Goal: Communication & Community: Answer question/provide support

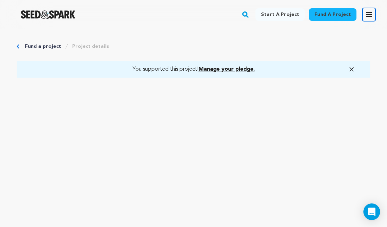
click at [370, 13] on icon "button" at bounding box center [369, 14] width 8 height 8
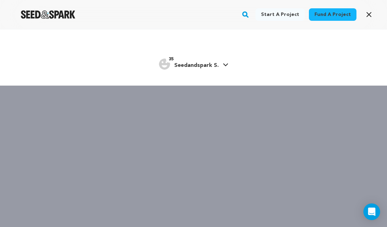
click at [203, 64] on span "Seedandspark S." at bounding box center [196, 66] width 44 height 6
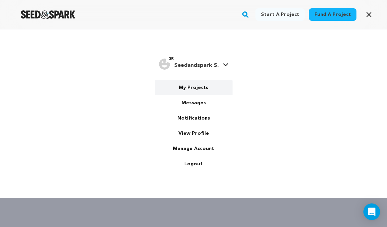
click at [199, 86] on link "My Projects" at bounding box center [194, 87] width 78 height 15
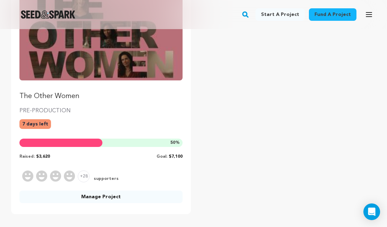
scroll to position [119, 0]
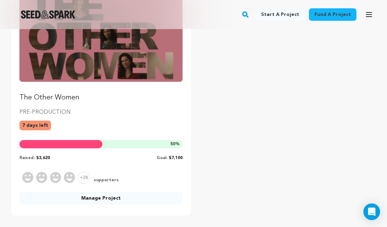
click at [135, 200] on link "Manage Project" at bounding box center [100, 198] width 163 height 12
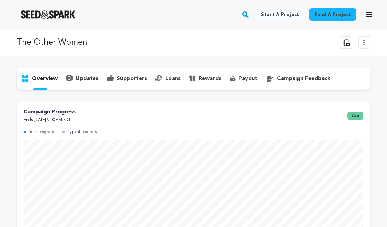
click at [136, 78] on p "supporters" at bounding box center [132, 79] width 31 height 8
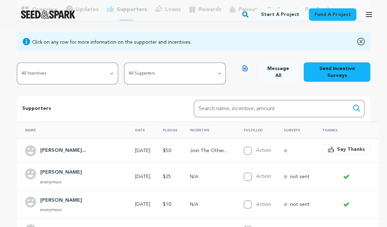
scroll to position [76, 0]
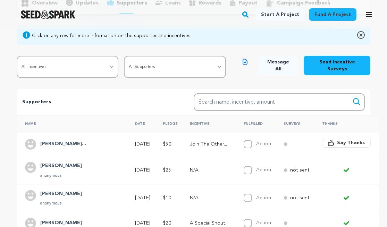
click at [328, 144] on icon "button" at bounding box center [331, 143] width 6 height 6
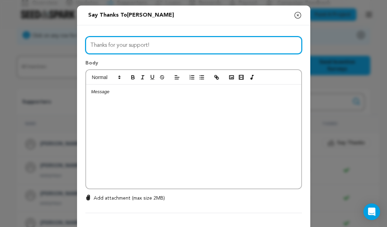
click at [107, 44] on input "Thanks for your support!" at bounding box center [193, 45] width 216 height 18
type input "Thanks SO MUCH for your support!"
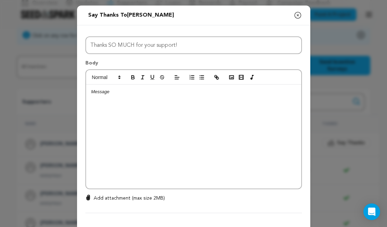
click at [107, 94] on p at bounding box center [193, 92] width 205 height 6
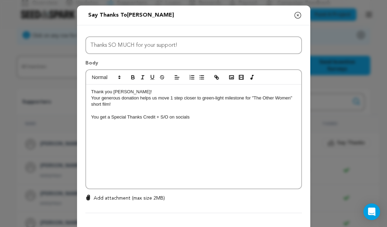
click at [109, 118] on p "You get a Special Thanks Credit + S/O on socials" at bounding box center [193, 117] width 205 height 6
click at [271, 112] on p at bounding box center [193, 111] width 205 height 6
click at [266, 121] on div "Thank you Charles! Your generous donation helps us move 1 step closer to green-…" at bounding box center [193, 137] width 215 height 104
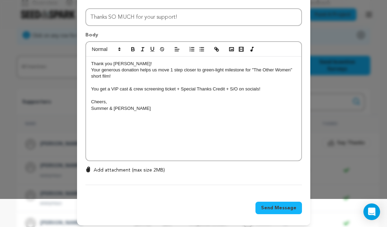
scroll to position [32, 0]
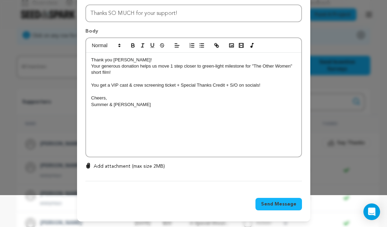
click at [277, 203] on span "Send Message" at bounding box center [278, 204] width 35 height 7
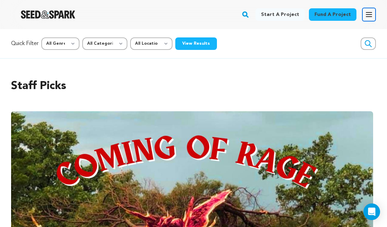
click at [372, 18] on icon "button" at bounding box center [369, 14] width 8 height 8
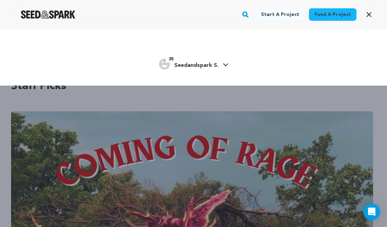
click at [210, 67] on span "Seedandspark S." at bounding box center [196, 66] width 44 height 6
click at [248, 11] on rect "button" at bounding box center [245, 14] width 8 height 8
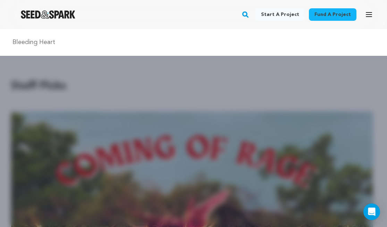
type input "Bleeding Heart"
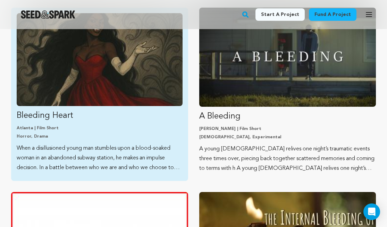
scroll to position [104, 0]
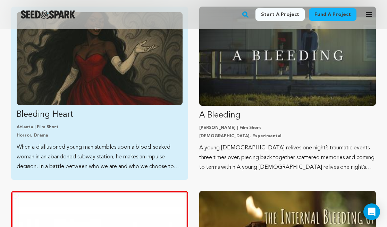
click at [127, 135] on p "Horror, Drama" at bounding box center [100, 136] width 166 height 6
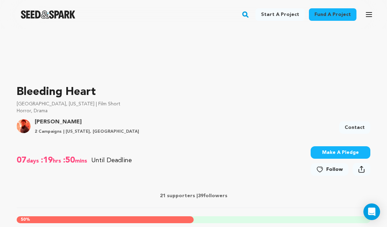
scroll to position [161, 0]
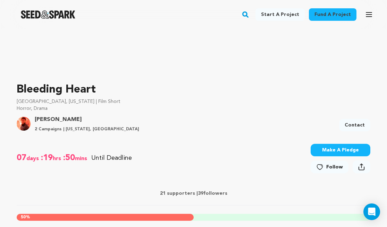
click at [324, 148] on button "Make A Pledge" at bounding box center [340, 150] width 60 height 12
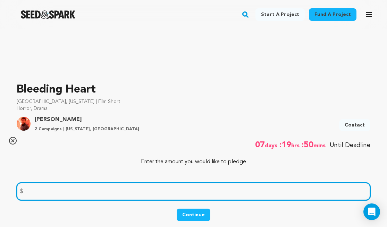
click at [164, 185] on input "number" at bounding box center [193, 192] width 353 height 18
type input "25"
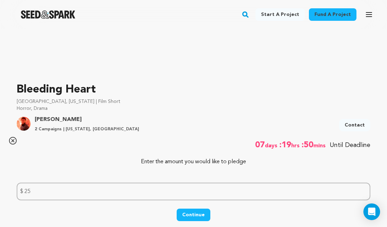
click at [204, 211] on button "Continue" at bounding box center [194, 215] width 34 height 12
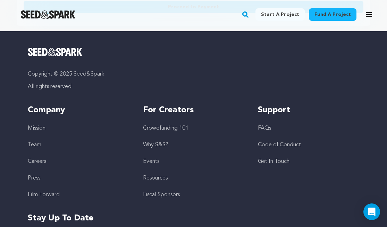
scroll to position [547, 0]
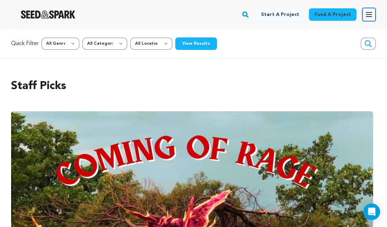
click at [368, 16] on icon "button" at bounding box center [369, 14] width 8 height 8
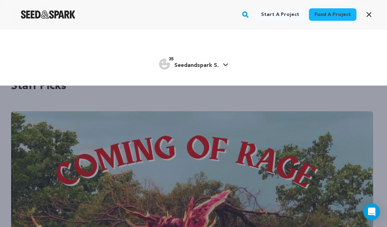
click at [202, 67] on span "Seedandspark S." at bounding box center [196, 66] width 44 height 6
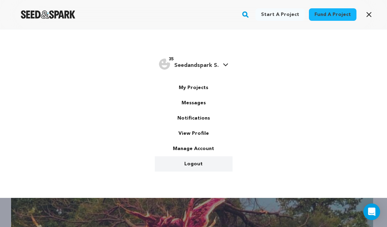
click at [192, 164] on link "Logout" at bounding box center [194, 163] width 78 height 15
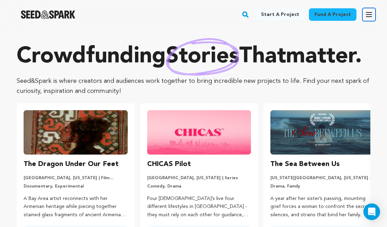
click at [370, 15] on icon "button" at bounding box center [369, 14] width 8 height 8
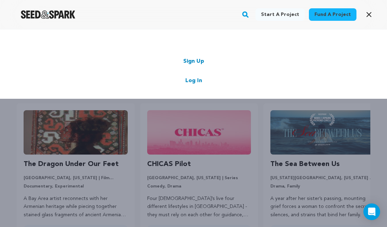
click at [195, 81] on link "Log In" at bounding box center [193, 81] width 17 height 8
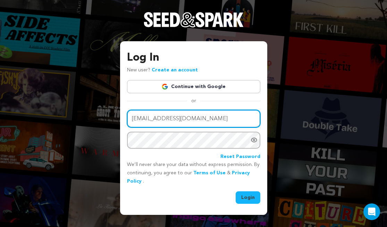
drag, startPoint x: 177, startPoint y: 119, endPoint x: 132, endPoint y: 114, distance: 45.7
click at [132, 114] on input "[EMAIL_ADDRESS][DOMAIN_NAME]" at bounding box center [193, 119] width 133 height 18
drag, startPoint x: 163, startPoint y: 120, endPoint x: 151, endPoint y: 120, distance: 12.1
click at [151, 120] on input "[EMAIL_ADDRESS][DOMAIN_NAME]" at bounding box center [193, 119] width 133 height 18
type input "[EMAIL_ADDRESS][DOMAIN_NAME]"
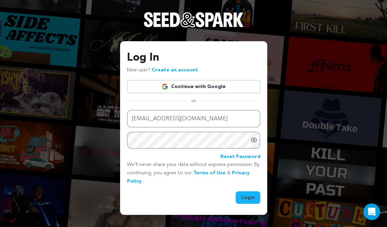
click at [253, 141] on icon "Show password as plain text. Warning: this will display your password on the sc…" at bounding box center [253, 140] width 7 height 7
click at [186, 86] on link "Continue with Google" at bounding box center [193, 86] width 133 height 13
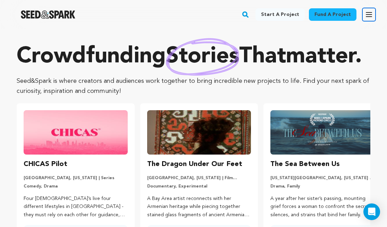
click at [370, 13] on icon "button" at bounding box center [369, 14] width 8 height 8
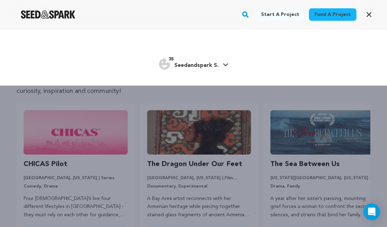
click at [221, 66] on link "35 Seedandspark S." at bounding box center [193, 63] width 69 height 12
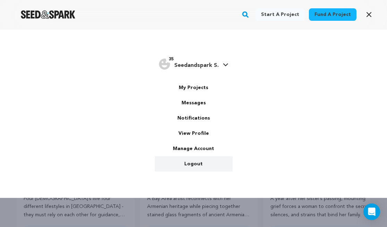
click at [196, 163] on link "Logout" at bounding box center [194, 163] width 78 height 15
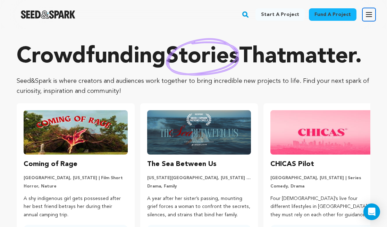
click at [367, 15] on icon "button" at bounding box center [369, 14] width 6 height 4
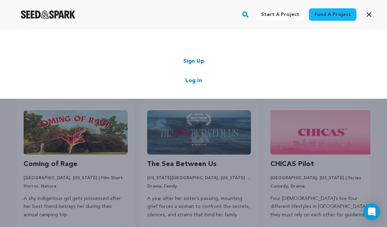
click at [191, 77] on link "Log In" at bounding box center [193, 81] width 17 height 8
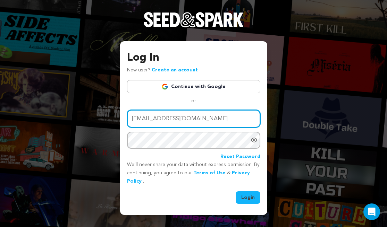
click at [197, 120] on input "[EMAIL_ADDRESS][DOMAIN_NAME]" at bounding box center [193, 119] width 133 height 18
drag, startPoint x: 188, startPoint y: 119, endPoint x: 108, endPoint y: 116, distance: 79.8
click at [108, 116] on div "Log In New user? Create an account Continue with Google or Email address [EMAIL…" at bounding box center [193, 113] width 387 height 227
type input "[EMAIL_ADDRESS][DOMAIN_NAME]"
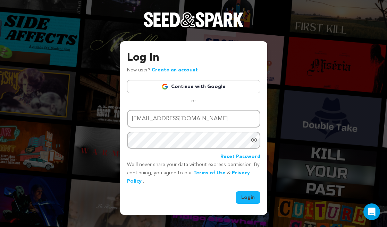
click at [100, 135] on div "Log In New user? Create an account Continue with Google or Email address [EMAIL…" at bounding box center [193, 113] width 387 height 227
click at [166, 68] on link "Create an account" at bounding box center [175, 70] width 46 height 5
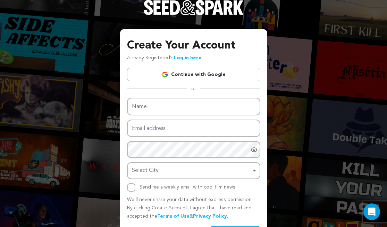
scroll to position [23, 0]
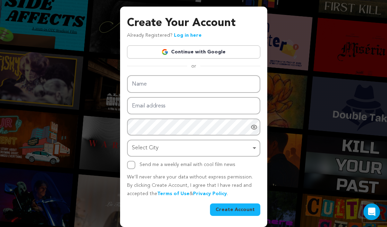
type input "soleilrougeproductions@gmail.com"
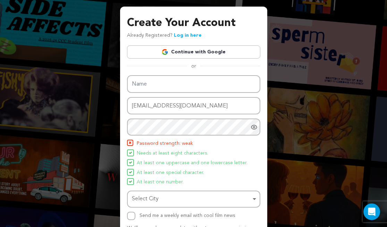
click at [294, 65] on div "Create Your Account Already Registered? Log in here Continue with Google or eyJ…" at bounding box center [193, 127] width 387 height 301
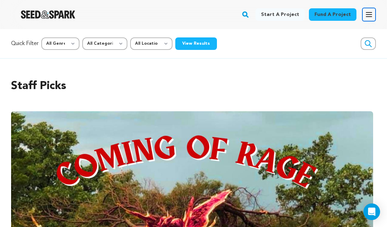
click at [370, 16] on icon "button" at bounding box center [369, 14] width 8 height 8
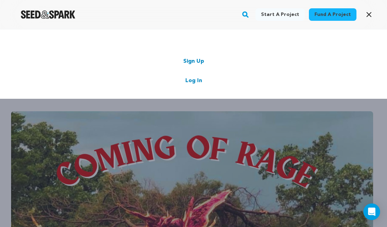
click at [200, 79] on link "Log In" at bounding box center [193, 81] width 17 height 8
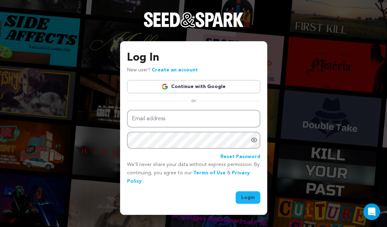
type input "soleilrougeproductions@gmail.com"
click at [249, 198] on button "Login" at bounding box center [247, 197] width 25 height 12
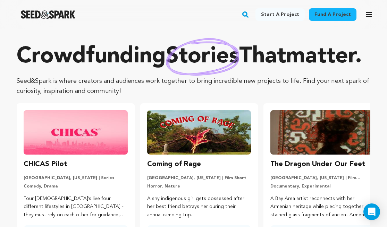
click at [249, 16] on rect "button" at bounding box center [245, 14] width 8 height 8
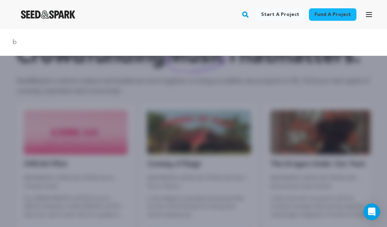
type input "Bleeding Heart"
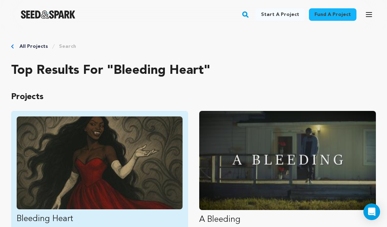
click at [131, 171] on img "Fund Bleeding Heart" at bounding box center [100, 163] width 166 height 93
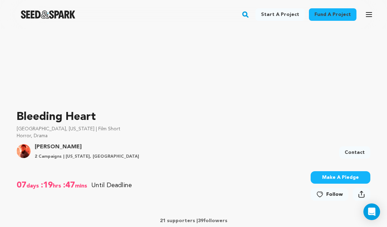
scroll to position [163, 0]
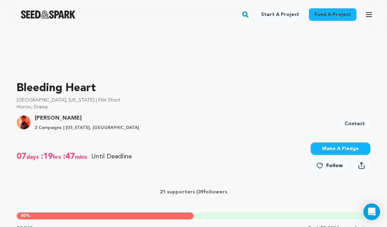
click at [321, 167] on icon at bounding box center [319, 165] width 7 height 7
click at [332, 152] on button "Make A Pledge" at bounding box center [336, 149] width 67 height 12
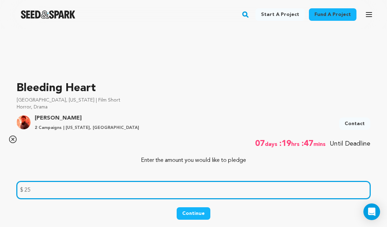
scroll to position [164, 0]
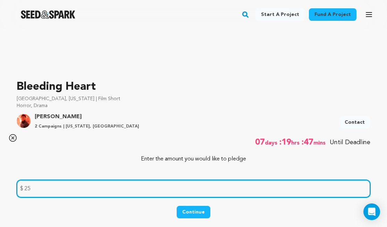
type input "25"
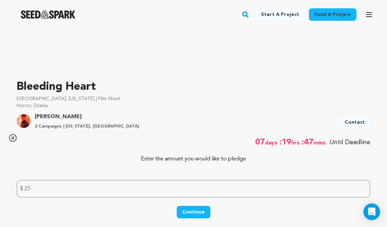
click at [200, 208] on button "Continue" at bounding box center [194, 212] width 34 height 12
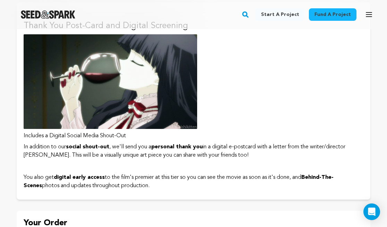
scroll to position [445, 0]
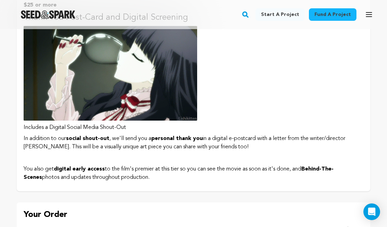
click at [155, 115] on img at bounding box center [110, 73] width 173 height 95
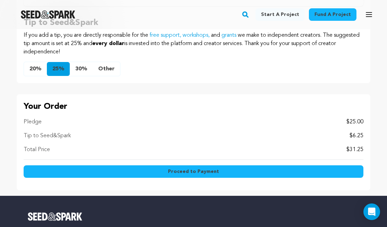
scroll to position [603, 0]
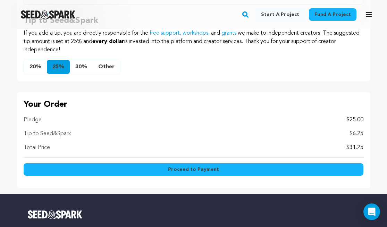
click at [110, 65] on button "Other" at bounding box center [106, 67] width 27 height 14
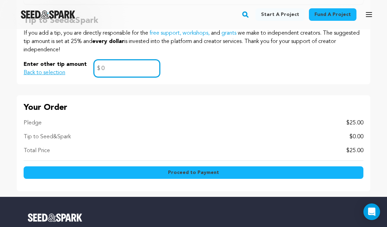
click at [138, 70] on input "0" at bounding box center [127, 69] width 66 height 18
type input "0"
click at [176, 171] on span "Proceed to Payment" at bounding box center [193, 172] width 51 height 7
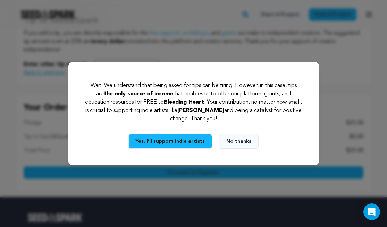
click at [228, 137] on button "No thanks" at bounding box center [239, 141] width 40 height 15
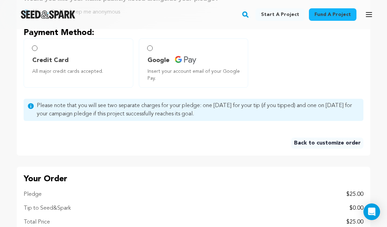
scroll to position [366, 0]
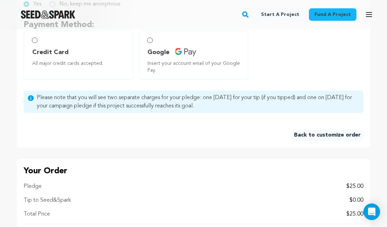
click at [62, 57] on span "Credit Card" at bounding box center [50, 53] width 36 height 10
radio input "true"
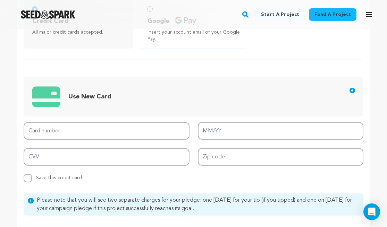
scroll to position [417, 0]
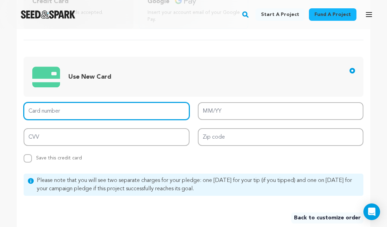
click at [87, 117] on input "Card number" at bounding box center [107, 111] width 166 height 18
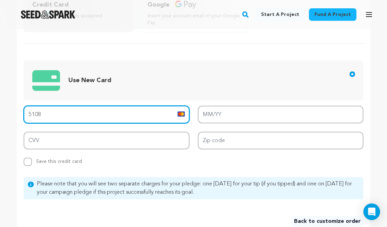
scroll to position [417, 0]
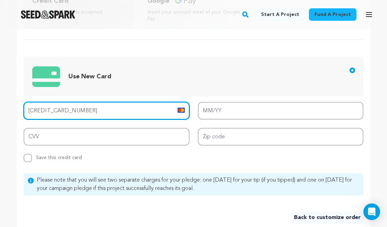
type input "5108 5500 0373 5630"
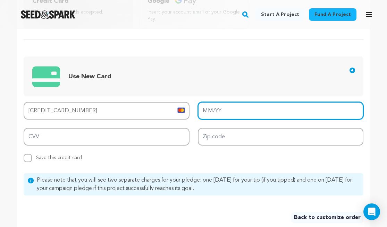
click at [227, 114] on input "MM/YY" at bounding box center [281, 111] width 166 height 18
type input "08/26"
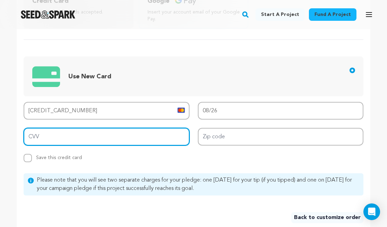
click at [142, 145] on input "CVV" at bounding box center [107, 137] width 166 height 18
type input "796"
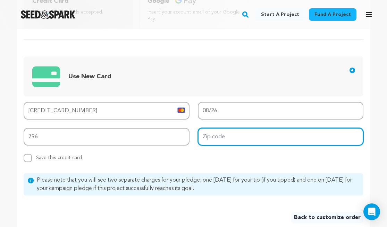
click at [238, 146] on input "Zip code" at bounding box center [281, 137] width 166 height 18
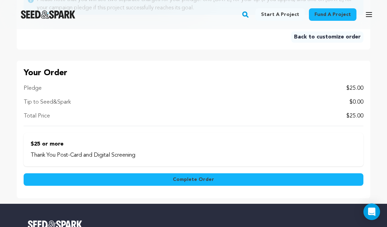
scroll to position [602, 0]
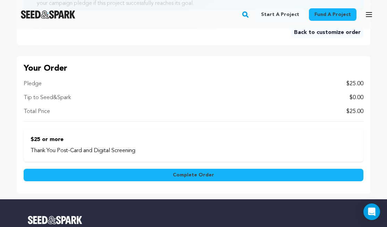
type input "30068"
click at [174, 180] on button "Complete Order" at bounding box center [194, 175] width 340 height 12
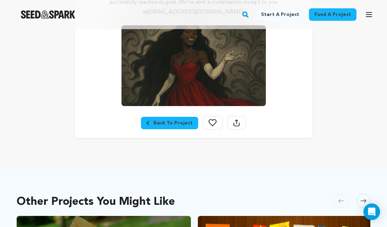
scroll to position [193, 0]
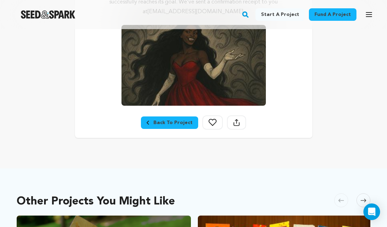
click at [209, 123] on icon at bounding box center [212, 122] width 8 height 7
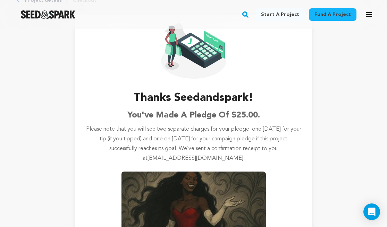
scroll to position [0, 0]
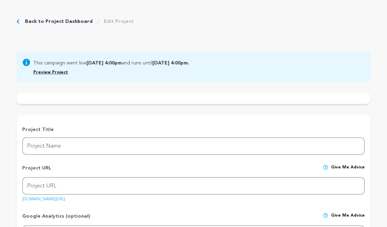
radio input "true"
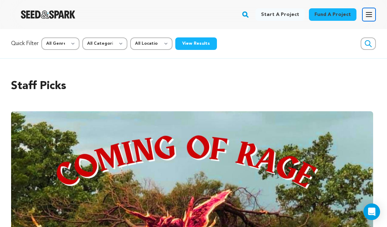
click at [366, 15] on icon "button" at bounding box center [369, 14] width 8 height 8
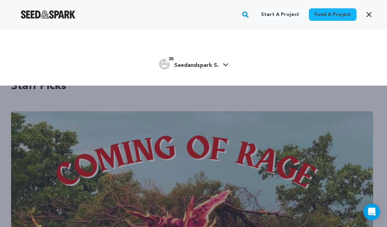
click at [195, 59] on div "35 Seedandspark S." at bounding box center [189, 64] width 60 height 11
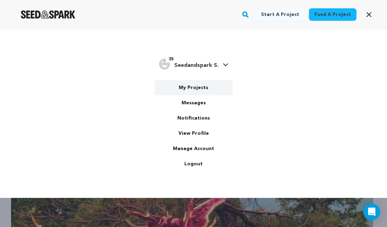
click at [209, 86] on link "My Projects" at bounding box center [194, 87] width 78 height 15
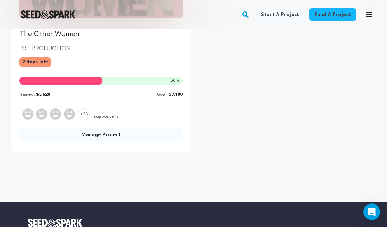
scroll to position [198, 0]
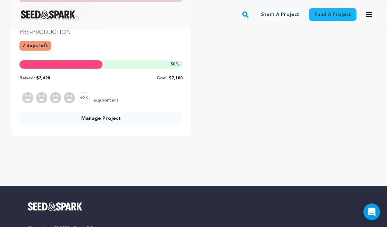
click at [117, 113] on link "Manage Project" at bounding box center [100, 118] width 163 height 12
click at [119, 118] on link "Manage Project" at bounding box center [100, 118] width 163 height 12
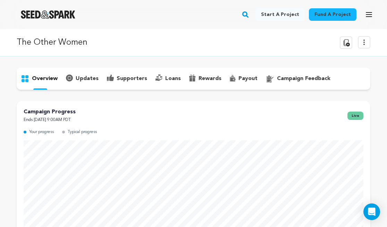
click at [84, 80] on p "updates" at bounding box center [87, 79] width 23 height 8
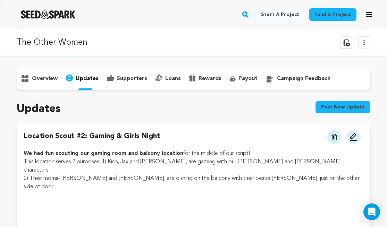
click at [343, 105] on button "Post new update" at bounding box center [342, 107] width 55 height 12
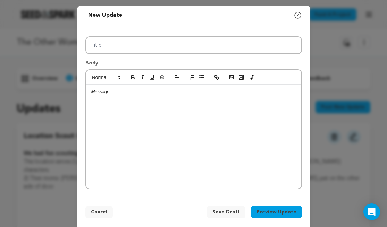
click at [230, 129] on div at bounding box center [193, 137] width 215 height 104
paste div
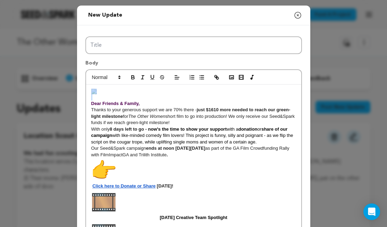
drag, startPoint x: 104, startPoint y: 95, endPoint x: 91, endPoint y: 91, distance: 13.7
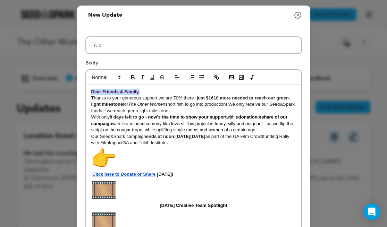
drag, startPoint x: 142, startPoint y: 95, endPoint x: 82, endPoint y: 88, distance: 60.7
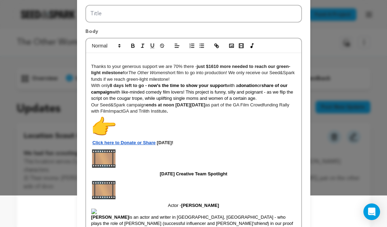
scroll to position [28, 0]
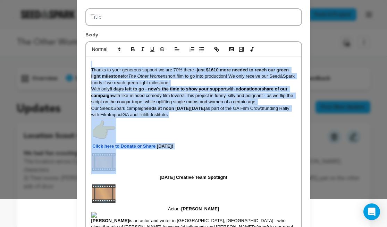
drag, startPoint x: 128, startPoint y: 168, endPoint x: 85, endPoint y: 68, distance: 108.5
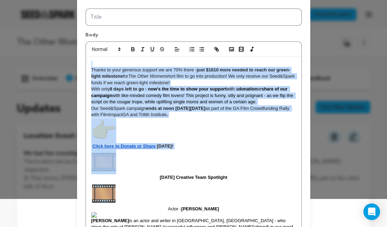
drag, startPoint x: 126, startPoint y: 170, endPoint x: 84, endPoint y: 59, distance: 118.3
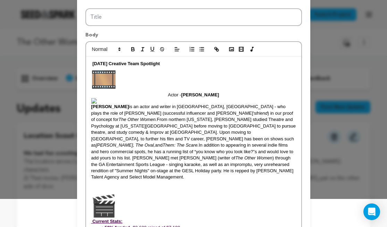
scroll to position [0, 0]
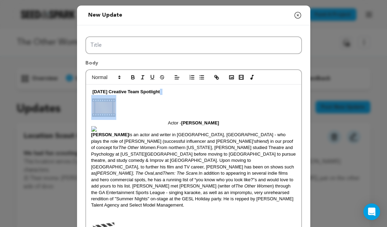
drag, startPoint x: 127, startPoint y: 109, endPoint x: 90, endPoint y: 110, distance: 36.8
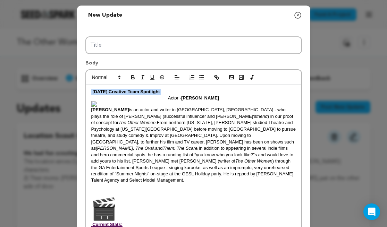
drag, startPoint x: 166, startPoint y: 88, endPoint x: 181, endPoint y: 89, distance: 15.0
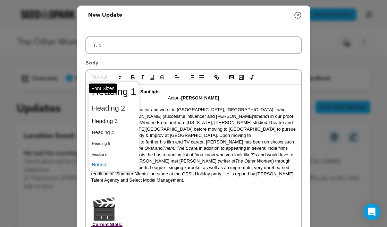
click at [113, 78] on span at bounding box center [106, 77] width 34 height 8
click at [117, 91] on span at bounding box center [114, 92] width 44 height 18
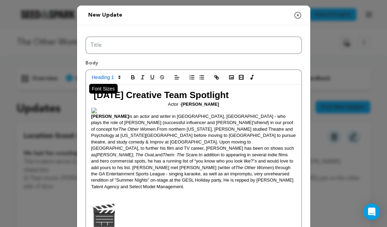
click at [118, 80] on icon at bounding box center [119, 77] width 6 height 6
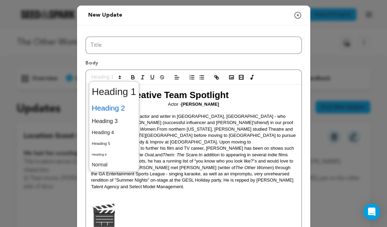
click at [115, 106] on span at bounding box center [114, 108] width 44 height 15
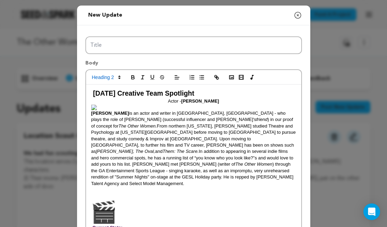
click at [168, 125] on span "From northern [US_STATE], [PERSON_NAME] studied Theatre and Psychology at [US_S…" at bounding box center [194, 138] width 206 height 31
click at [94, 95] on strong "[DATE] Creative Team Spotlight" at bounding box center [143, 93] width 101 height 8
click at [177, 96] on icon at bounding box center [177, 95] width 6 height 6
click at [98, 111] on strong "[PERSON_NAME]" at bounding box center [110, 113] width 38 height 5
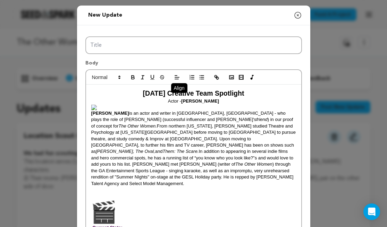
drag, startPoint x: 96, startPoint y: 106, endPoint x: 88, endPoint y: 106, distance: 7.3
click at [96, 106] on img at bounding box center [193, 108] width 205 height 6
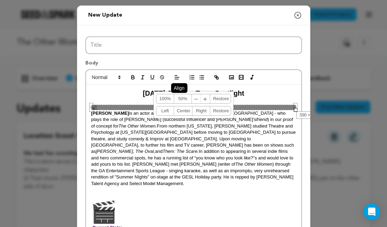
click at [96, 106] on div "590, 16 100% 50% ﹣ ﹢ Restore Left Center Right Restore" at bounding box center [193, 108] width 205 height 6
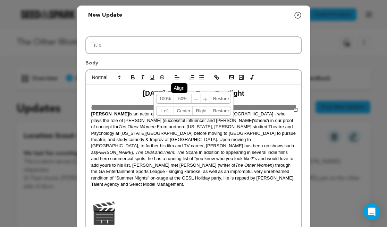
click at [153, 143] on p "John Machesky is an actor and writer in Atlanta, GA - who plays the role of Cha…" at bounding box center [193, 149] width 205 height 77
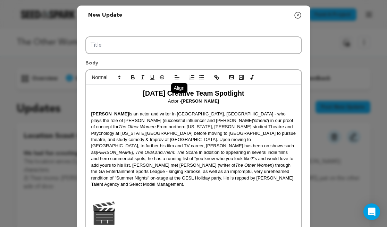
click at [224, 96] on strong "[DATE] Creative Team Spotlight" at bounding box center [193, 93] width 101 height 8
click at [221, 102] on p "Actor - John Machesky" at bounding box center [193, 101] width 205 height 6
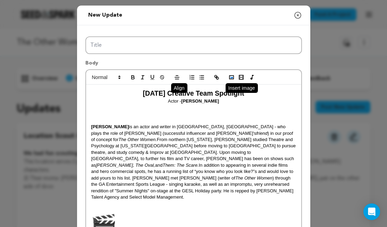
click at [230, 77] on circle "button" at bounding box center [230, 76] width 1 height 1
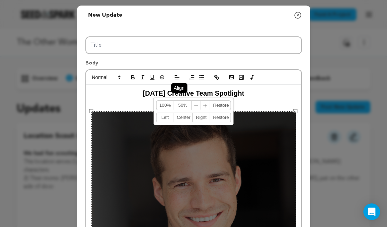
click at [180, 106] on link "50%" at bounding box center [183, 105] width 18 height 9
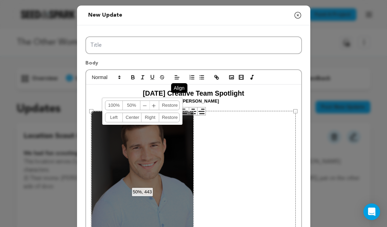
click at [134, 117] on link "Center" at bounding box center [132, 117] width 18 height 9
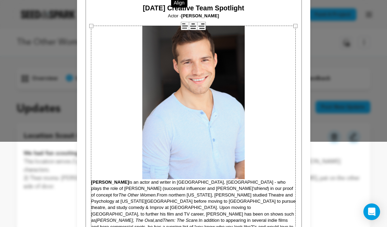
scroll to position [88, 0]
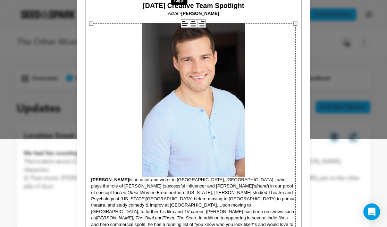
click at [232, 196] on div "590 × 885" at bounding box center [193, 176] width 205 height 307
click at [93, 179] on div "590 × 885" at bounding box center [193, 176] width 205 height 307
click at [95, 178] on div "590 × 885" at bounding box center [193, 176] width 205 height 307
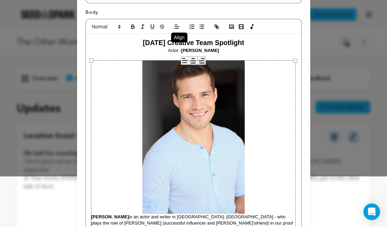
scroll to position [20, 0]
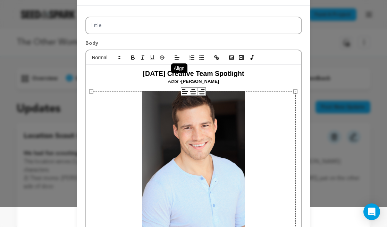
click at [257, 75] on h2 "[DATE] Creative Team Spotlight" at bounding box center [193, 74] width 205 height 10
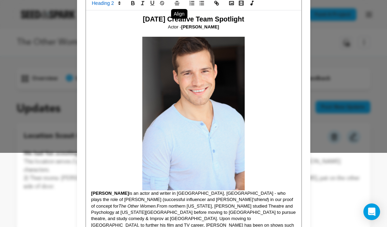
scroll to position [118, 0]
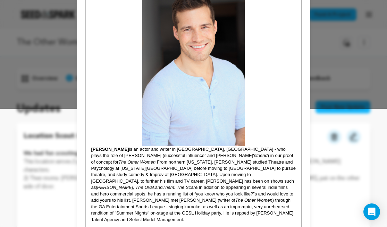
click at [93, 151] on strong "ohn Machesky" at bounding box center [193, 72] width 205 height 159
click at [251, 138] on strong "[PERSON_NAME]" at bounding box center [193, 72] width 205 height 159
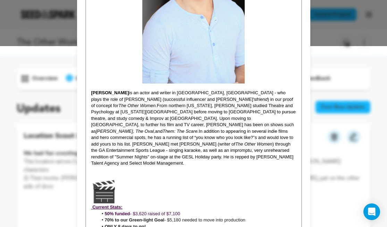
scroll to position [182, 0]
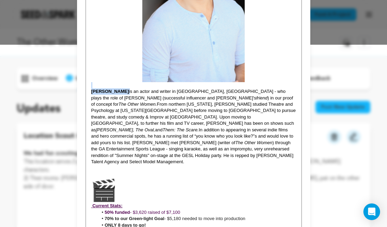
drag, startPoint x: 125, startPoint y: 91, endPoint x: 87, endPoint y: 88, distance: 38.3
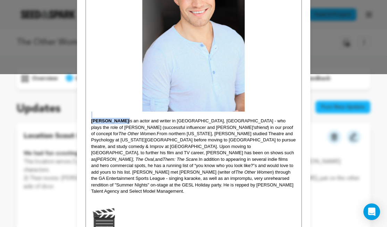
scroll to position [147, 0]
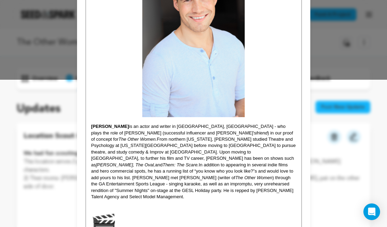
click at [106, 144] on span "From northern [US_STATE], [PERSON_NAME] studied Theatre and Psychology at [US_S…" at bounding box center [194, 152] width 206 height 31
drag, startPoint x: 90, startPoint y: 127, endPoint x: 124, endPoint y: 126, distance: 34.0
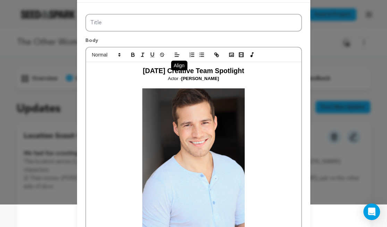
scroll to position [23, 0]
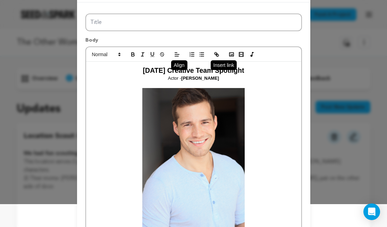
click at [216, 54] on icon "button" at bounding box center [217, 55] width 2 height 2
click at [215, 54] on icon "button" at bounding box center [216, 54] width 6 height 6
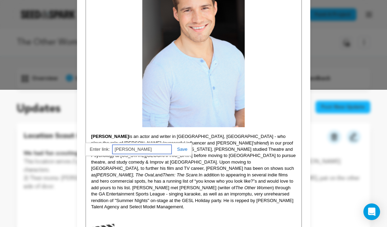
scroll to position [138, 0]
click at [151, 151] on input "[PERSON_NAME]" at bounding box center [141, 149] width 59 height 9
drag, startPoint x: 149, startPoint y: 149, endPoint x: 109, endPoint y: 150, distance: 40.2
click at [109, 150] on div "[PERSON_NAME]" at bounding box center [138, 150] width 106 height 14
paste input "https://www.imdb.com/name/nm5739796/?ref_=nv_sr_srsg_0_tt_0_nm_8_in_0_q_John%25…"
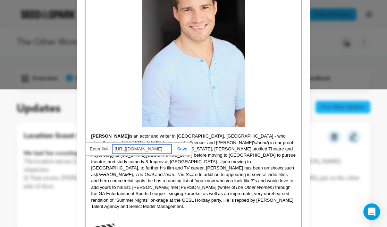
scroll to position [0, 154]
click at [182, 145] on div "https://www.imdb.com/name/nm5739796/?ref_=nv_sr_srsg_0_tt_0_nm_8_in_0_q_John%25…" at bounding box center [138, 150] width 106 height 14
click at [185, 148] on link at bounding box center [179, 148] width 16 height 5
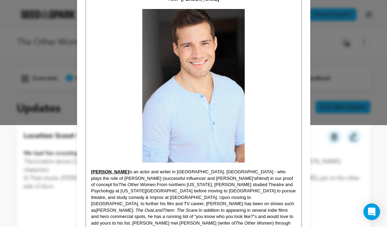
scroll to position [116, 0]
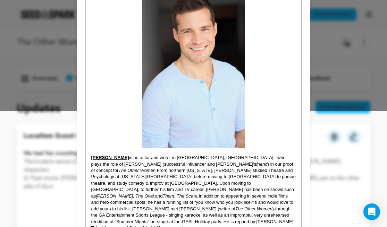
click at [217, 194] on span "In addition to appearing in several indie films and hero commercial spots, he h…" at bounding box center [192, 203] width 203 height 18
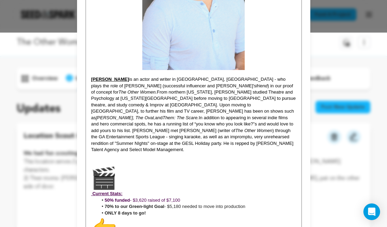
scroll to position [199, 0]
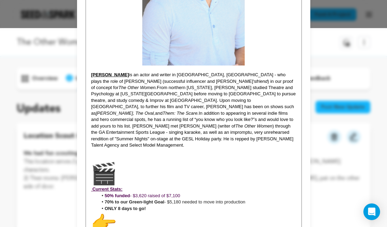
click at [94, 165] on img at bounding box center [103, 173] width 25 height 25
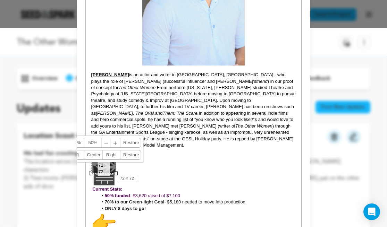
click at [149, 166] on u at bounding box center [193, 176] width 205 height 31
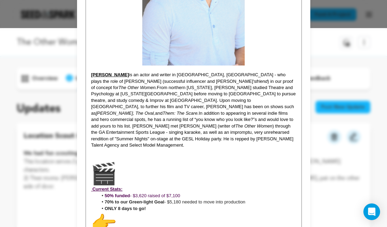
click at [91, 178] on u at bounding box center [193, 176] width 205 height 31
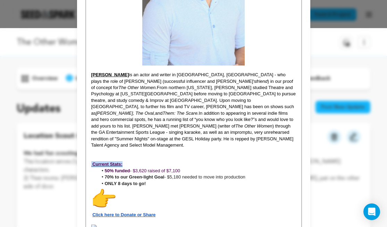
drag, startPoint x: 125, startPoint y: 152, endPoint x: 79, endPoint y: 153, distance: 45.1
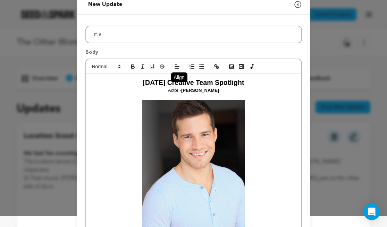
scroll to position [0, 0]
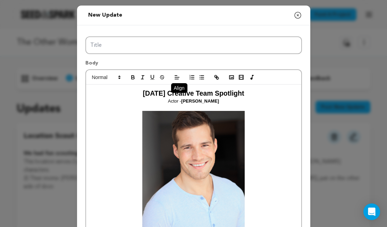
click at [114, 78] on span at bounding box center [106, 77] width 34 height 8
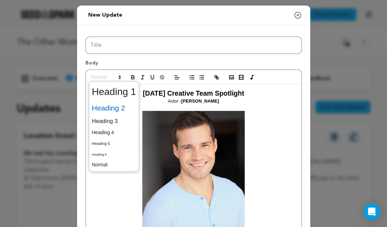
click at [118, 104] on span at bounding box center [114, 108] width 44 height 15
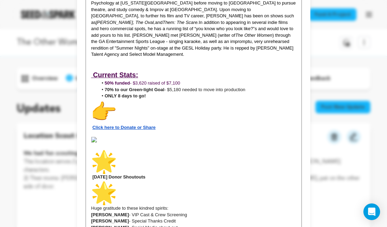
scroll to position [282, 0]
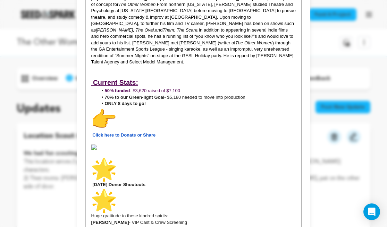
click at [148, 132] on strong "Click here to Donate or Share" at bounding box center [123, 134] width 63 height 5
click at [112, 108] on img at bounding box center [103, 119] width 25 height 25
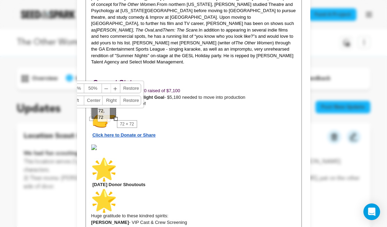
click at [149, 108] on p "Click here to Donate or Share" at bounding box center [193, 122] width 205 height 31
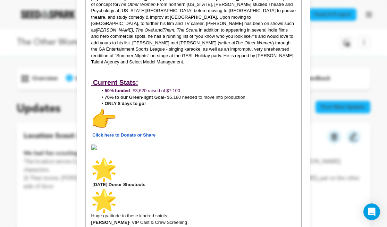
click at [99, 112] on img at bounding box center [103, 119] width 25 height 25
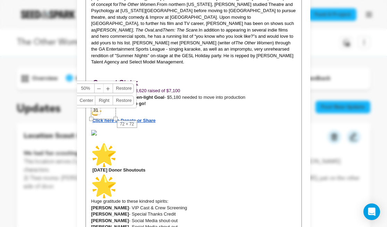
drag, startPoint x: 116, startPoint y: 119, endPoint x: 92, endPoint y: 105, distance: 28.0
click at [92, 104] on div "30, 31 100% 50% ﹣ ﹢ Restore Left Center Right Restore" at bounding box center [96, 99] width 10 height 10
click at [154, 124] on p at bounding box center [193, 127] width 205 height 6
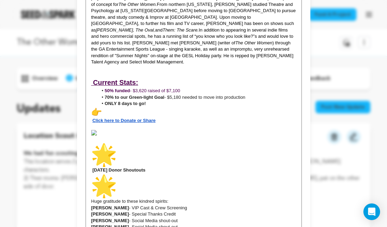
click at [97, 130] on img at bounding box center [193, 133] width 205 height 6
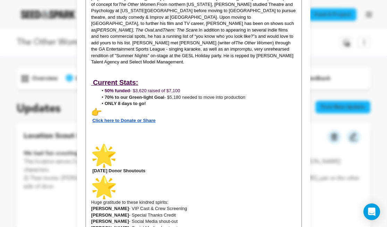
click at [118, 145] on p "[DATE] Donor Shoutouts" at bounding box center [193, 171] width 205 height 56
click at [112, 146] on img at bounding box center [103, 155] width 25 height 25
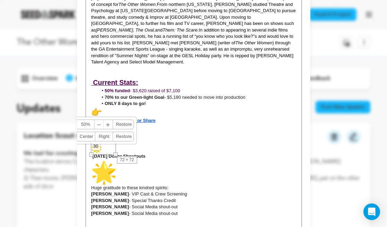
drag, startPoint x: 115, startPoint y: 155, endPoint x: 104, endPoint y: 136, distance: 22.1
click at [96, 134] on div "30, 30 100% 50% ﹣ ﹢ Restore Left Center Right Restore" at bounding box center [96, 135] width 10 height 10
click at [170, 150] on p "[DATE] Donor Shoutouts" at bounding box center [193, 164] width 205 height 42
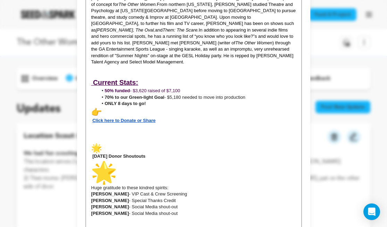
click at [105, 160] on img at bounding box center [103, 172] width 25 height 25
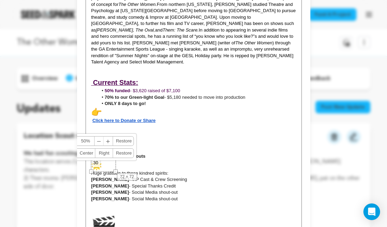
drag, startPoint x: 115, startPoint y: 171, endPoint x: 93, endPoint y: 155, distance: 27.3
click at [93, 155] on div "30, 30 100% 50% ﹣ ﹢ Restore Left Center Right Restore" at bounding box center [96, 152] width 10 height 10
click at [172, 144] on p "[DATE] Donor Shoutouts" at bounding box center [193, 156] width 205 height 27
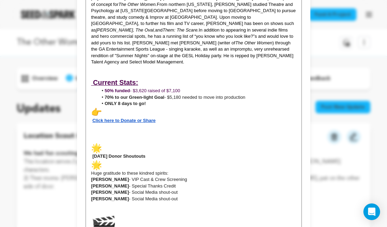
click at [106, 156] on p "[DATE] Donor Shoutouts" at bounding box center [193, 156] width 205 height 27
click at [115, 118] on strong "Click here to Donate or Share" at bounding box center [123, 120] width 63 height 5
click at [176, 144] on p "[DATE] Donor Shoutouts" at bounding box center [193, 156] width 205 height 27
click at [99, 137] on p at bounding box center [193, 140] width 205 height 6
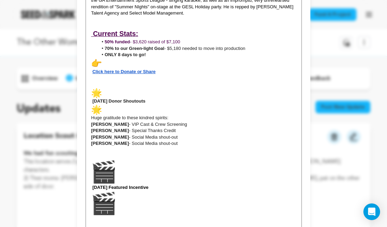
scroll to position [335, 0]
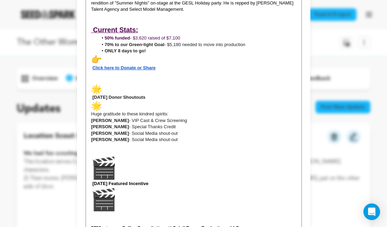
click at [118, 165] on p "[DATE] Featured Incentive" at bounding box center [193, 187] width 205 height 63
click at [103, 160] on img at bounding box center [103, 168] width 25 height 25
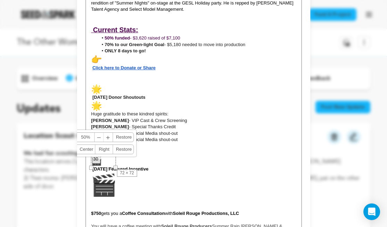
drag, startPoint x: 114, startPoint y: 166, endPoint x: 98, endPoint y: 148, distance: 24.5
click at [93, 146] on div "30, 30 100% 50% ﹣ ﹢ Restore Left Center Right Restore" at bounding box center [96, 148] width 10 height 10
click at [152, 183] on p "[DATE] Featured Incentive" at bounding box center [193, 180] width 205 height 48
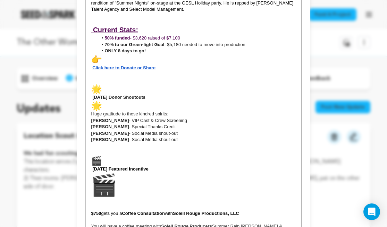
click at [109, 176] on img at bounding box center [103, 185] width 25 height 25
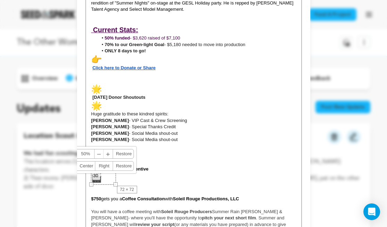
drag, startPoint x: 115, startPoint y: 185, endPoint x: 92, endPoint y: 165, distance: 30.3
click at [91, 165] on div "30, 30 100% 50% ﹣ ﹢ Restore Left Center Right Restore" at bounding box center [96, 165] width 10 height 10
click at [192, 161] on p "[DATE] Featured Incentive" at bounding box center [193, 173] width 205 height 34
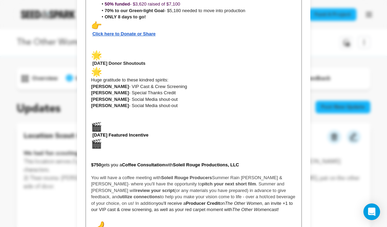
scroll to position [379, 0]
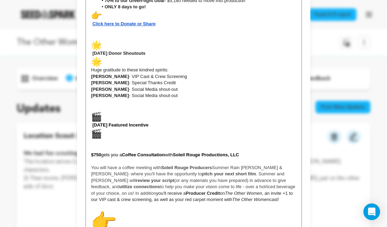
click at [106, 152] on span "gets you a" at bounding box center [111, 154] width 21 height 5
click at [103, 145] on p at bounding box center [193, 148] width 205 height 6
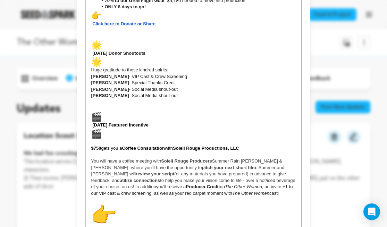
click at [90, 137] on div "Today’s Creative Team Spotlight Actor - John Machesky John Machesky is an actor…" at bounding box center [193, 157] width 215 height 902
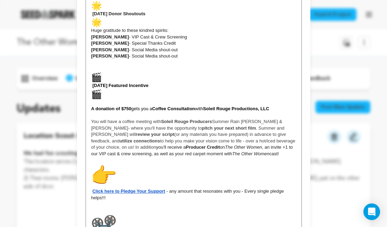
scroll to position [422, 0]
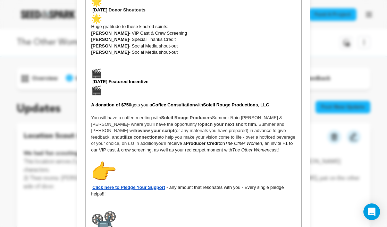
click at [104, 165] on img at bounding box center [103, 172] width 25 height 25
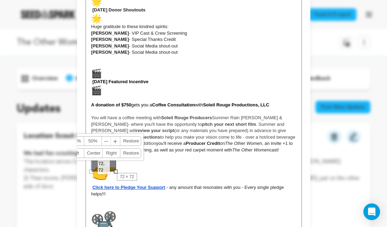
click at [117, 170] on div "Today’s Creative Team Spotlight Actor - John Machesky John Machesky is an actor…" at bounding box center [193, 113] width 215 height 902
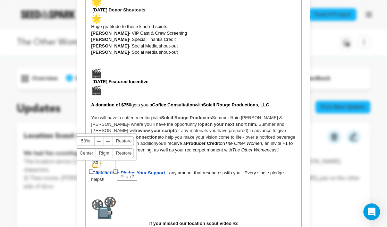
drag, startPoint x: 115, startPoint y: 171, endPoint x: 103, endPoint y: 151, distance: 24.1
click at [93, 147] on div "30, 30 100% 50% ﹣ ﹢ Restore Left Center Right Restore" at bounding box center [96, 152] width 10 height 10
click at [178, 189] on p at bounding box center [193, 192] width 205 height 6
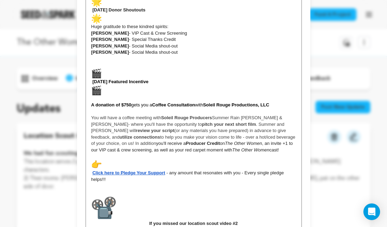
click at [243, 161] on p "Click here to Pledge Your Support - any amount that resonates with you - Every …" at bounding box center [193, 171] width 205 height 23
click at [92, 170] on span at bounding box center [91, 172] width 1 height 5
click at [156, 160] on p "Click here to Pledge Your Support - any amount that resonates with you -" at bounding box center [193, 168] width 205 height 17
click at [158, 196] on strong "If you missed our location scout video #2" at bounding box center [193, 211] width 205 height 31
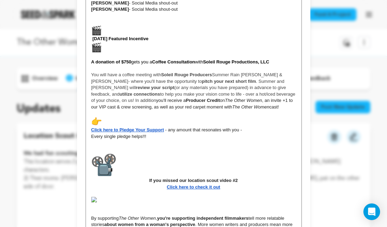
scroll to position [468, 0]
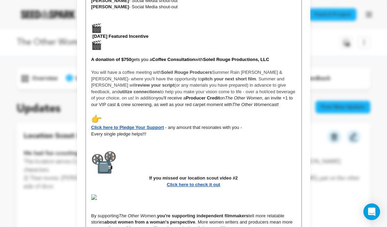
drag, startPoint x: 244, startPoint y: 164, endPoint x: 143, endPoint y: 164, distance: 101.3
click at [143, 164] on p "If you missed our location scout video #2" at bounding box center [193, 165] width 205 height 31
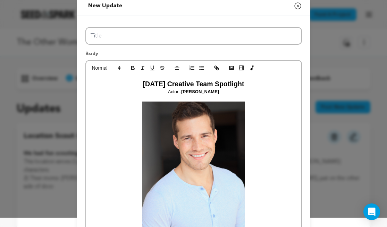
scroll to position [0, 0]
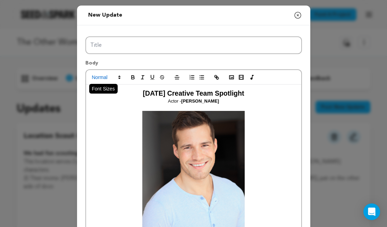
click at [114, 78] on span at bounding box center [106, 77] width 34 height 8
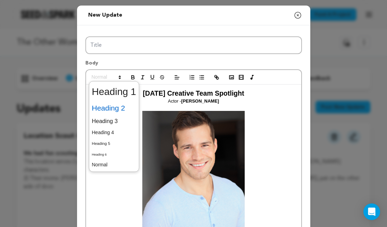
click at [109, 102] on span at bounding box center [114, 108] width 44 height 15
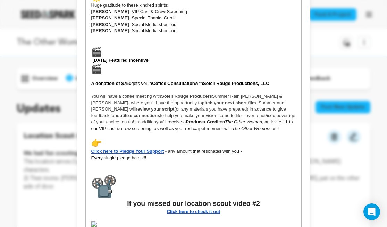
scroll to position [444, 0]
click at [127, 194] on strong "If you missed our location scout video #2" at bounding box center [193, 190] width 205 height 33
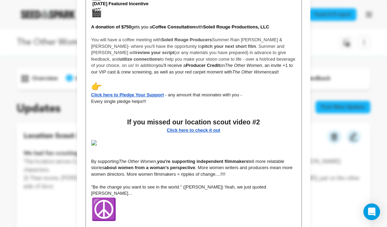
scroll to position [510, 0]
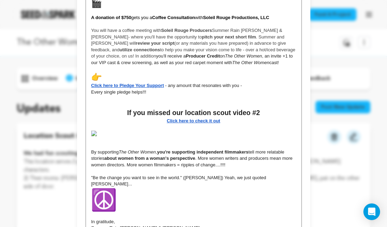
click at [91, 119] on div "Today’s Creative Team Spotlight Actor - John Machesky John Machesky is an actor…" at bounding box center [193, 8] width 215 height 866
click at [95, 131] on img at bounding box center [193, 134] width 205 height 6
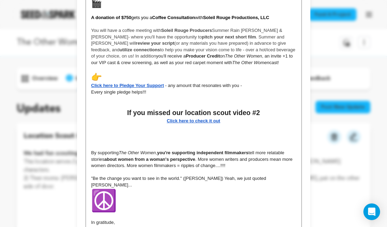
click at [106, 137] on p at bounding box center [193, 140] width 205 height 6
drag, startPoint x: 226, startPoint y: 107, endPoint x: 168, endPoint y: 107, distance: 58.3
click at [168, 118] on p "Click here to check it out" at bounding box center [193, 121] width 205 height 6
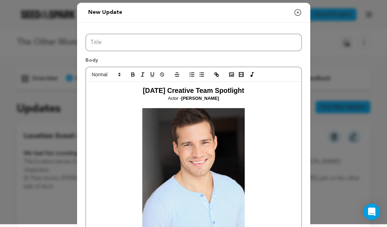
scroll to position [0, 0]
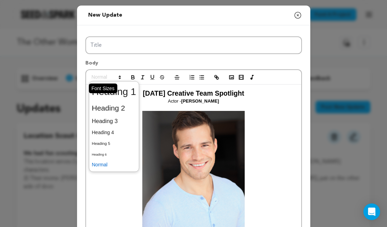
click at [115, 78] on span at bounding box center [106, 77] width 34 height 8
click at [114, 131] on span at bounding box center [114, 132] width 44 height 11
click at [114, 75] on span at bounding box center [106, 77] width 34 height 8
click at [113, 109] on span at bounding box center [114, 108] width 44 height 15
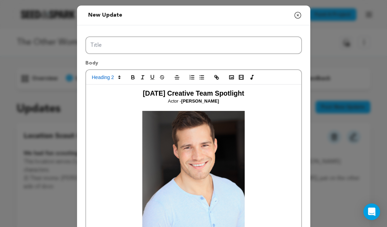
click at [264, 144] on strong at bounding box center [193, 188] width 205 height 154
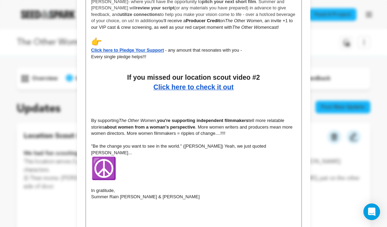
scroll to position [548, 0]
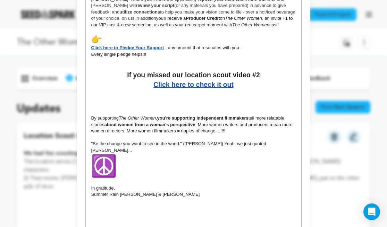
click at [194, 81] on strong "Click here to check it out" at bounding box center [193, 85] width 80 height 8
click at [165, 122] on strong "about women from a woman's perspective" at bounding box center [149, 124] width 91 height 5
click at [132, 103] on p at bounding box center [193, 106] width 205 height 6
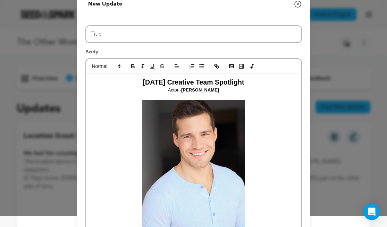
scroll to position [8, 0]
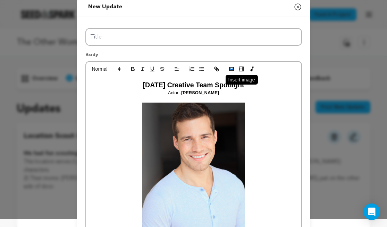
click at [230, 69] on icon "button" at bounding box center [231, 69] width 6 height 6
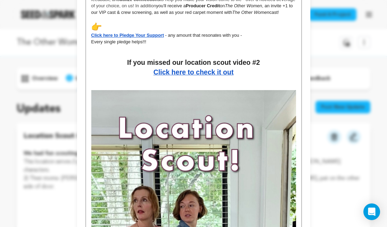
scroll to position [555, 0]
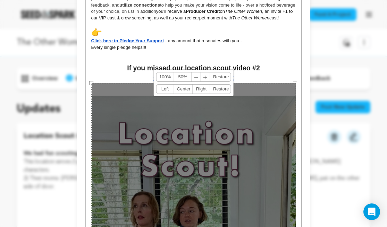
click at [180, 79] on link "50%" at bounding box center [183, 76] width 18 height 9
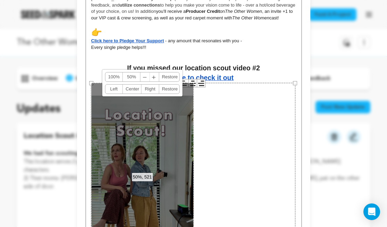
click at [132, 89] on link "Center" at bounding box center [132, 89] width 18 height 9
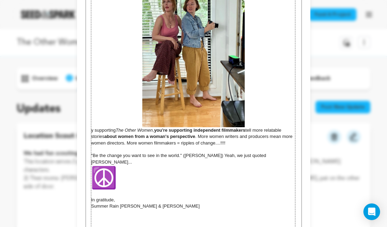
scroll to position [702, 0]
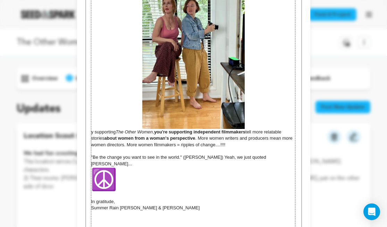
click at [91, 119] on div "590 × 1042" at bounding box center [193, 115] width 205 height 361
click at [93, 118] on div "590 × 1042" at bounding box center [193, 115] width 205 height 361
click at [254, 112] on div "590 × 1042" at bounding box center [193, 115] width 205 height 361
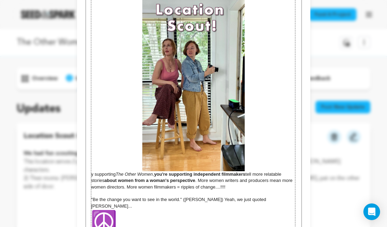
scroll to position [656, 0]
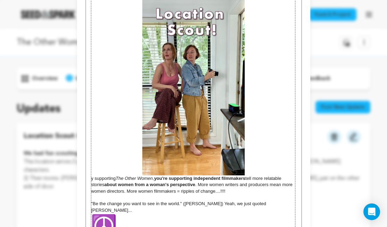
click at [123, 174] on div "590 × 1042" at bounding box center [193, 162] width 205 height 361
click at [123, 170] on div "590 × 1042" at bounding box center [193, 162] width 205 height 361
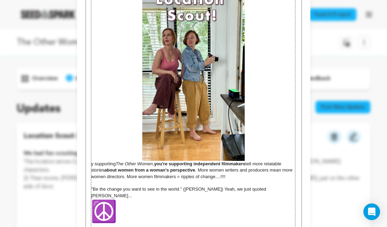
click at [96, 152] on div "590 × 1042" at bounding box center [193, 147] width 205 height 361
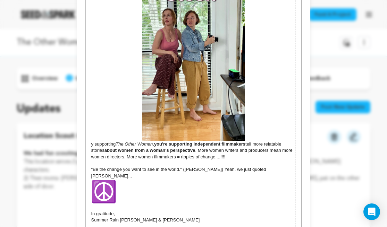
scroll to position [715, 0]
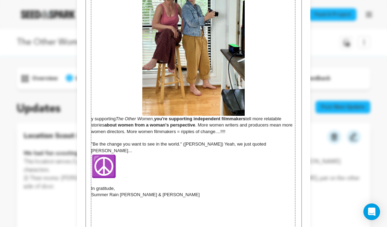
click at [101, 105] on div "590 × 1042" at bounding box center [193, 102] width 205 height 361
click at [177, 185] on div "590 × 1042" at bounding box center [193, 102] width 205 height 361
click at [97, 108] on div "590 × 1042" at bounding box center [193, 102] width 205 height 361
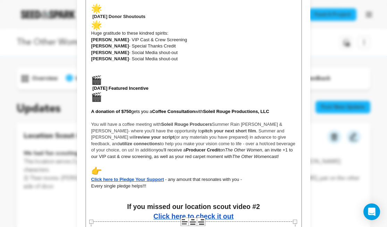
scroll to position [418, 0]
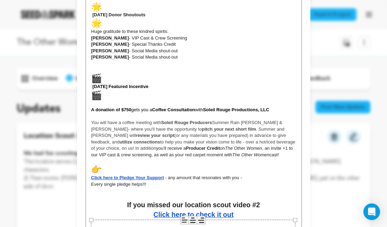
drag, startPoint x: 156, startPoint y: 75, endPoint x: 85, endPoint y: 73, distance: 71.5
click at [85, 73] on div "Today’s Creative Team Spotlight Actor - John Machesky John Machesky is an actor…" at bounding box center [193, 179] width 216 height 1054
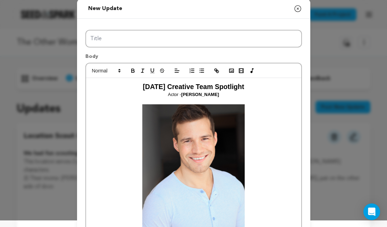
scroll to position [8, 0]
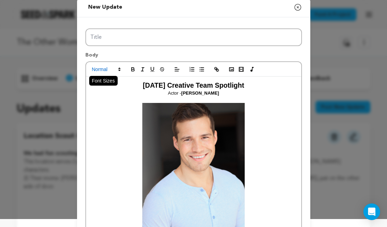
click at [108, 70] on span at bounding box center [106, 69] width 34 height 8
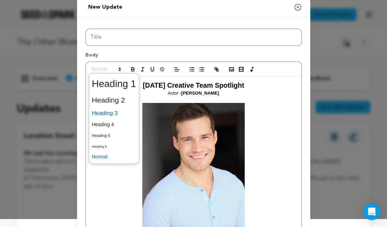
click at [106, 112] on span at bounding box center [114, 113] width 44 height 12
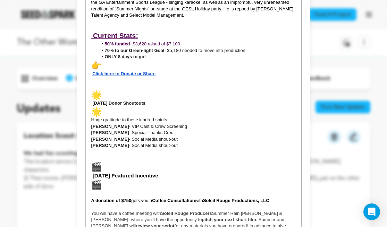
scroll to position [331, 0]
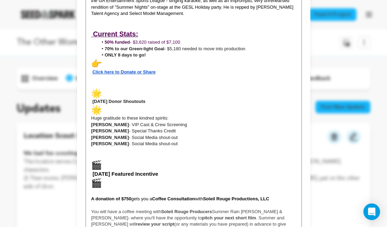
click at [124, 160] on h3 "[DATE] Featured Incentive" at bounding box center [193, 178] width 205 height 36
drag, startPoint x: 151, startPoint y: 87, endPoint x: 91, endPoint y: 88, distance: 60.0
click at [91, 88] on p "[DATE] Donor Shoutouts" at bounding box center [193, 101] width 205 height 27
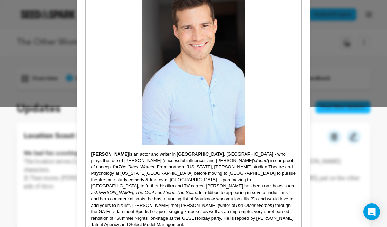
scroll to position [0, 0]
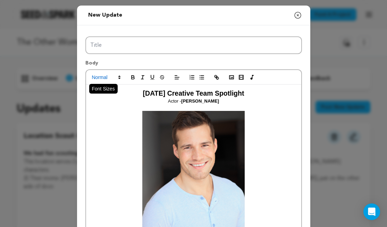
click at [109, 77] on span at bounding box center [106, 77] width 34 height 8
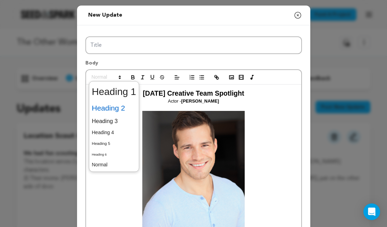
click at [109, 111] on span at bounding box center [114, 108] width 44 height 15
click at [104, 78] on span at bounding box center [106, 77] width 34 height 8
click at [102, 118] on span at bounding box center [114, 121] width 44 height 12
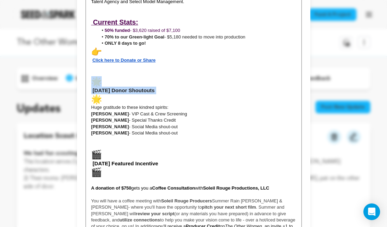
scroll to position [343, 0]
click at [117, 160] on strong "[DATE] Featured Incentive" at bounding box center [126, 163] width 66 height 6
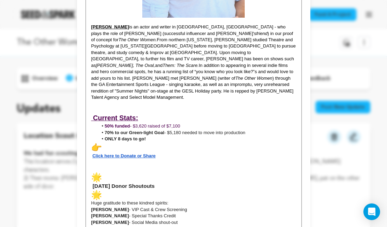
scroll to position [249, 0]
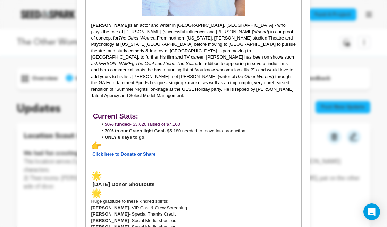
click at [157, 35] on em "The Other Women." at bounding box center [137, 37] width 38 height 5
click at [213, 99] on p at bounding box center [193, 102] width 205 height 6
click at [157, 35] on em "The Other Women." at bounding box center [137, 37] width 38 height 5
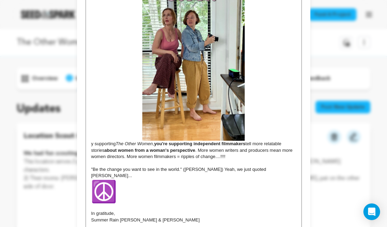
scroll to position [695, 0]
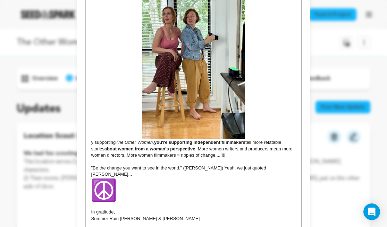
click at [255, 125] on p "y supporting The Other Women , you're supporting independent filmmakers tell mo…" at bounding box center [193, 59] width 205 height 200
click at [245, 140] on strong "you're supporting independent filmmakers" at bounding box center [199, 142] width 91 height 5
click at [242, 133] on p "y supporting The Other Women , you're supporting independent filmmakers tell mo…" at bounding box center [193, 59] width 205 height 200
click at [229, 143] on p "y supporting The Other Women , you're supporting independent filmmakers tell mo…" at bounding box center [193, 59] width 205 height 200
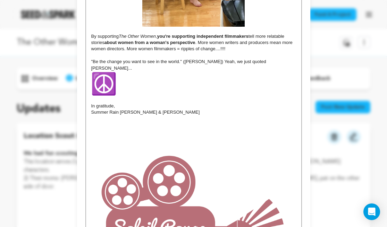
scroll to position [817, 0]
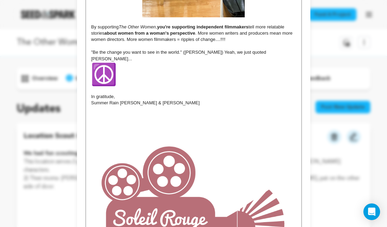
click at [137, 199] on img at bounding box center [193, 208] width 205 height 205
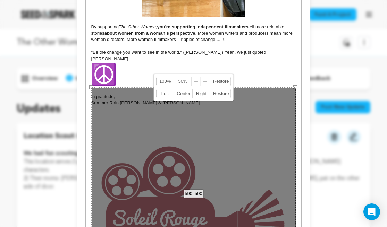
click at [181, 81] on link "50%" at bounding box center [183, 81] width 18 height 9
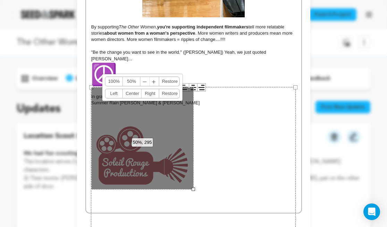
click at [134, 94] on link "Center" at bounding box center [132, 93] width 18 height 9
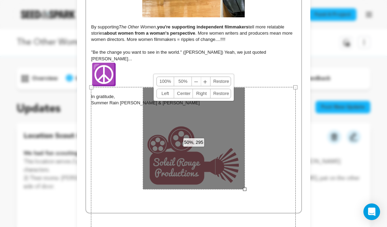
click at [165, 92] on link "Left" at bounding box center [165, 93] width 18 height 9
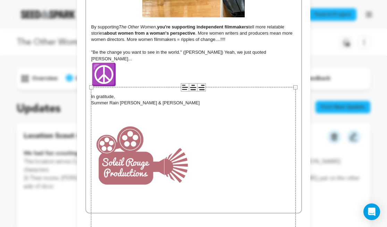
click at [207, 65] on p ""Be the change you want to see in the world." ([PERSON_NAME]) Yeah, we just quo…" at bounding box center [193, 68] width 205 height 38
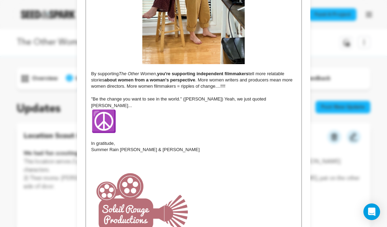
scroll to position [767, 0]
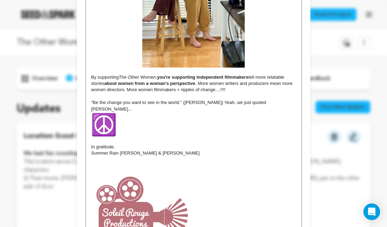
click at [129, 111] on p ""Be the change you want to see in the world." ([PERSON_NAME]) Yeah, we just quo…" at bounding box center [193, 119] width 205 height 38
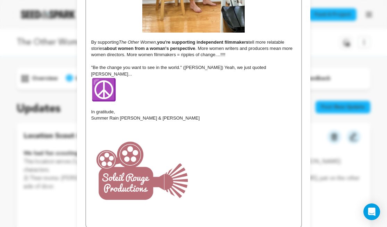
scroll to position [800, 0]
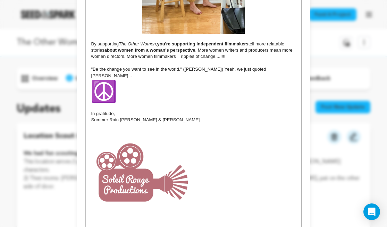
click at [152, 160] on img at bounding box center [142, 174] width 102 height 102
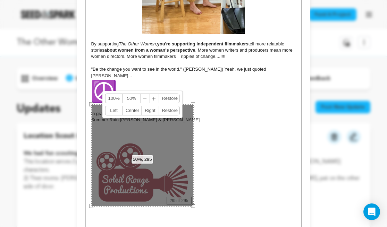
click at [146, 98] on span "﹣" at bounding box center [144, 98] width 9 height 9
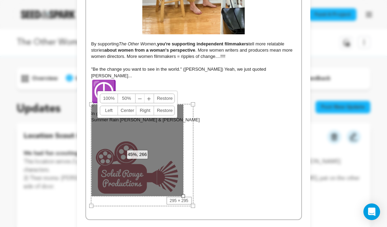
click at [146, 98] on span "﹢" at bounding box center [149, 98] width 9 height 9
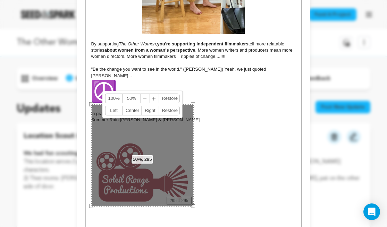
click at [146, 98] on span "﹣" at bounding box center [144, 98] width 9 height 9
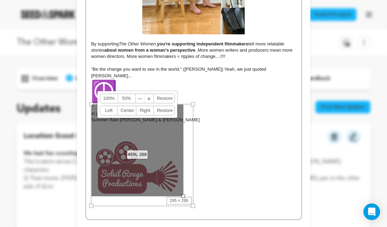
click at [141, 96] on span "﹣" at bounding box center [140, 98] width 9 height 9
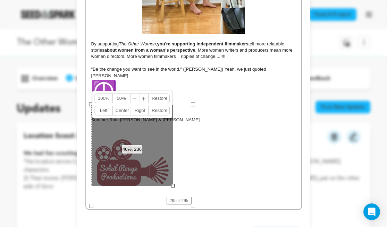
click at [141, 96] on span "﹢" at bounding box center [143, 98] width 9 height 9
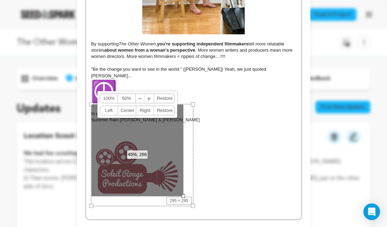
click at [141, 96] on span "﹣" at bounding box center [140, 98] width 9 height 9
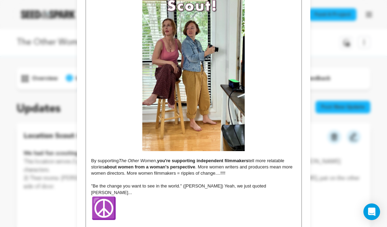
scroll to position [681, 0]
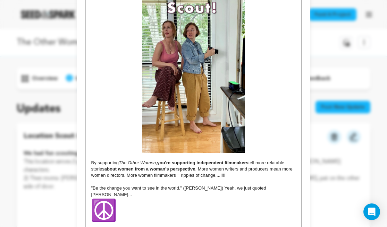
click at [102, 198] on img at bounding box center [103, 210] width 25 height 25
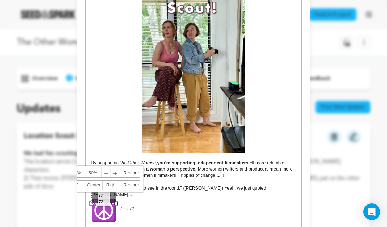
click at [106, 172] on span "﹣" at bounding box center [106, 173] width 9 height 9
click at [109, 174] on link "﹣ ﹢" at bounding box center [110, 173] width 18 height 9
click at [106, 173] on span "﹣" at bounding box center [105, 173] width 9 height 9
click at [106, 173] on span "﹣" at bounding box center [104, 173] width 9 height 9
click at [106, 173] on span "﹣" at bounding box center [103, 173] width 9 height 9
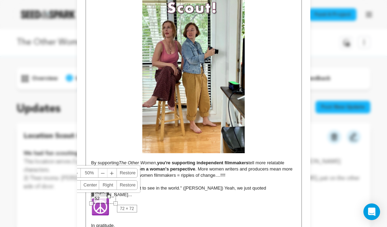
click at [106, 173] on span "﹣" at bounding box center [103, 173] width 9 height 9
click at [106, 173] on link "﹣ ﹢" at bounding box center [108, 173] width 18 height 9
click at [146, 193] on p ""Be the change you want to see in the world." ([PERSON_NAME]) Yeah, we just quo…" at bounding box center [193, 199] width 205 height 29
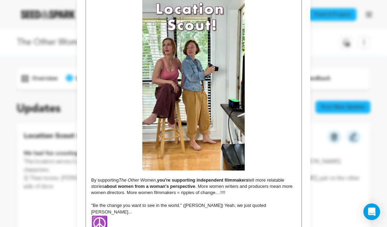
scroll to position [662, 0]
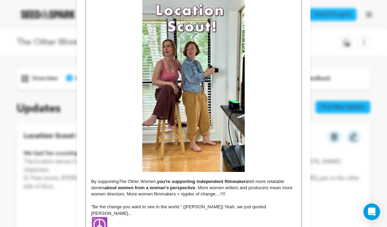
click at [271, 204] on p ""Be the change you want to see in the world." ([PERSON_NAME]) Yeah, we just quo…" at bounding box center [193, 218] width 205 height 29
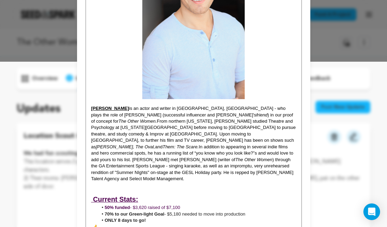
scroll to position [168, 0]
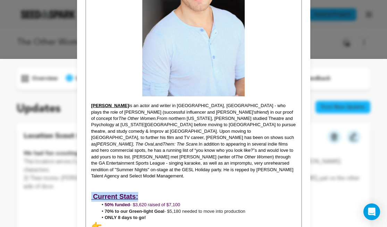
drag, startPoint x: 142, startPoint y: 186, endPoint x: 86, endPoint y: 186, distance: 55.8
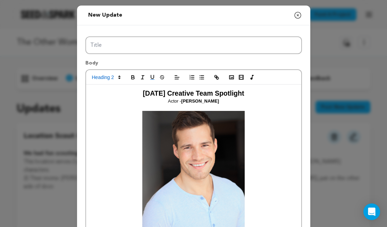
scroll to position [0, 0]
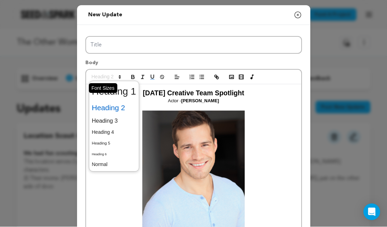
click at [112, 77] on span at bounding box center [106, 77] width 34 height 8
click at [115, 117] on span at bounding box center [114, 121] width 44 height 12
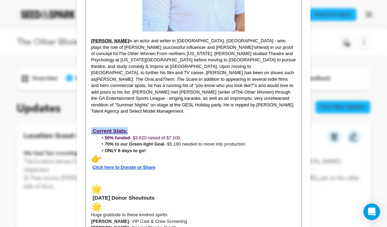
scroll to position [256, 0]
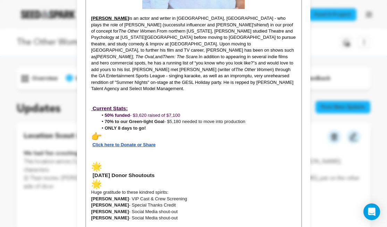
click at [132, 161] on h3 "[DATE] Donor Shoutouts" at bounding box center [193, 175] width 205 height 28
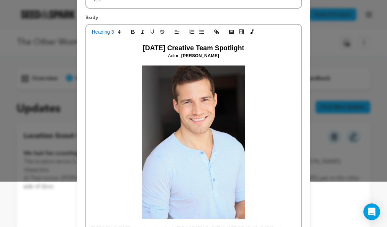
scroll to position [125, 0]
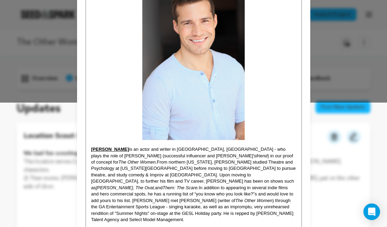
click at [120, 149] on strong "[PERSON_NAME]" at bounding box center [110, 149] width 38 height 5
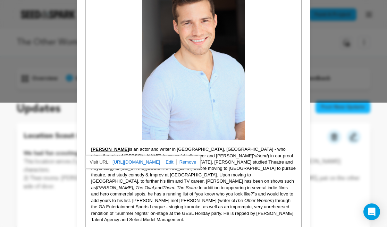
click at [186, 185] on span "In addition to appearing in several indie films and hero commercial spots, he h…" at bounding box center [192, 194] width 203 height 18
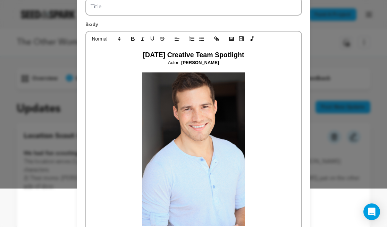
scroll to position [24, 0]
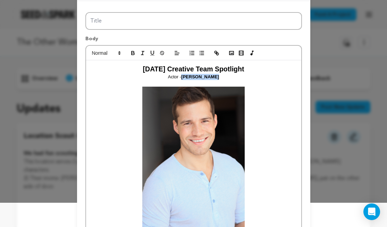
drag, startPoint x: 220, startPoint y: 79, endPoint x: 182, endPoint y: 79, distance: 37.8
click at [182, 79] on p "Actor - John Machesky" at bounding box center [193, 77] width 205 height 6
click at [216, 52] on line "button" at bounding box center [216, 52] width 1 height 1
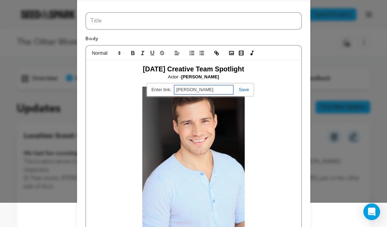
paste input "https://www.imdb.com/name/nm5739796/?ref_=nv_sr_srsg_0_tt_0_nm_8_in_0_q_John%25…"
click at [248, 92] on link at bounding box center [241, 89] width 16 height 5
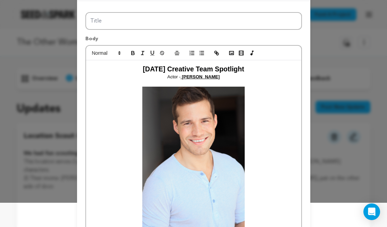
click at [220, 78] on p "Actor - John Machesky" at bounding box center [193, 77] width 205 height 6
drag, startPoint x: 220, startPoint y: 78, endPoint x: 187, endPoint y: 78, distance: 33.3
click at [187, 78] on p "Actor - John Machesky" at bounding box center [193, 77] width 205 height 6
drag, startPoint x: 182, startPoint y: 78, endPoint x: 222, endPoint y: 76, distance: 39.6
click at [222, 76] on p "Actor - JOHN MACHESKY" at bounding box center [193, 77] width 205 height 6
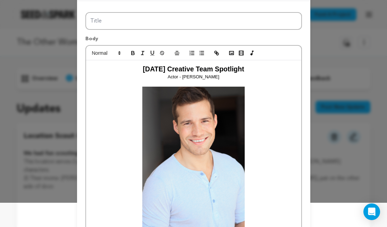
click at [221, 83] on p at bounding box center [193, 83] width 205 height 6
drag, startPoint x: 221, startPoint y: 79, endPoint x: 181, endPoint y: 80, distance: 39.5
click at [181, 80] on p "Actor - JOHN MACHESKY" at bounding box center [193, 77] width 205 height 6
click at [215, 54] on icon "button" at bounding box center [216, 53] width 6 height 6
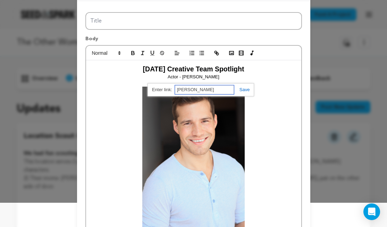
click at [212, 90] on input "[PERSON_NAME]" at bounding box center [204, 89] width 59 height 9
drag, startPoint x: 217, startPoint y: 91, endPoint x: 162, endPoint y: 92, distance: 55.5
click at [162, 92] on div "https://www.imdb.com/name/nm5739796/?ref_=nv_sr_srsg_0_tt_0_nm_8_in_0_q_John%25…" at bounding box center [200, 90] width 106 height 14
paste input "https://www.imdb.com/name/nm5739796/?ref_=nv_sr_srsg_0_tt_0_nm_8_in_0_q_John%25…"
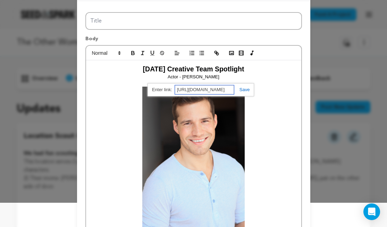
type input "https://www.imdb.com/name/nm5739796/?ref_=nv_sr_srsg_0_tt_0_nm_8_in_0_q_John%25…"
click at [242, 91] on link at bounding box center [242, 89] width 16 height 5
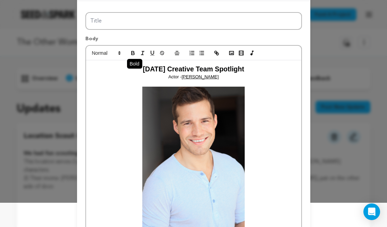
click at [133, 55] on icon "button" at bounding box center [132, 54] width 3 height 2
click at [257, 144] on strong at bounding box center [193, 164] width 205 height 154
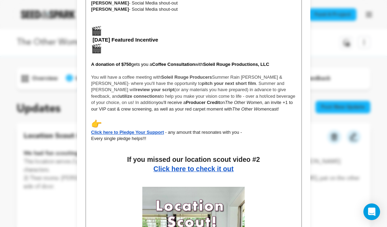
scroll to position [465, 0]
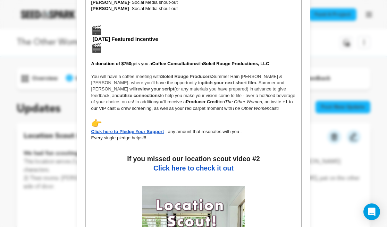
click at [231, 164] on strong "Click here to check it out" at bounding box center [193, 168] width 80 height 8
click at [270, 164] on h2 "Click here to check it out" at bounding box center [193, 169] width 205 height 10
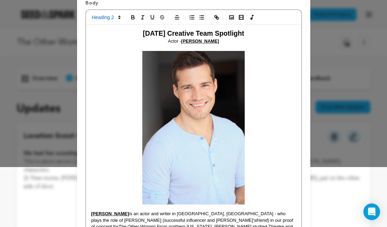
scroll to position [0, 0]
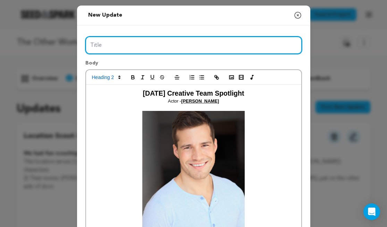
click at [169, 43] on input "Title" at bounding box center [193, 45] width 216 height 18
click at [112, 44] on input "Creative Spotlight: John Machesky" at bounding box center [193, 45] width 216 height 18
click at [197, 42] on input "Creative Team Spotlight: John Machesky" at bounding box center [193, 45] width 216 height 18
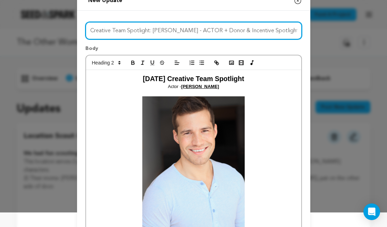
scroll to position [24, 0]
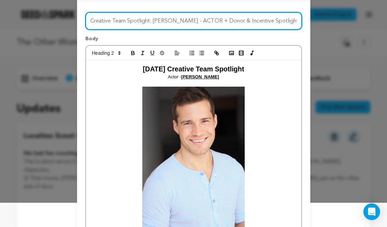
drag, startPoint x: 222, startPoint y: 22, endPoint x: 306, endPoint y: 24, distance: 83.6
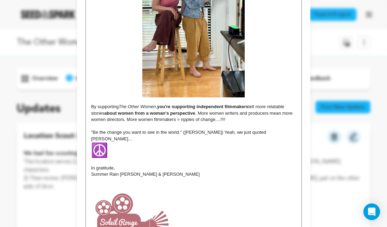
scroll to position [799, 0]
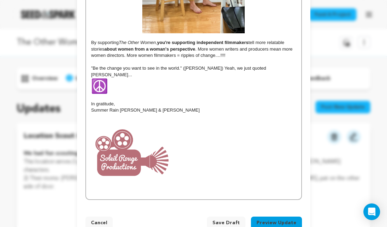
type input "Creative Team Spotlight: [PERSON_NAME] - ACTOR + 70% to Green-light!"
click at [284, 217] on button "Preview Update" at bounding box center [276, 223] width 51 height 12
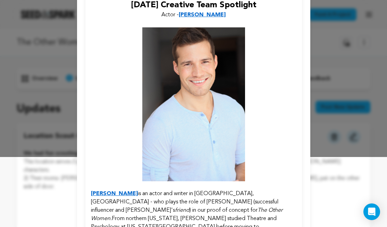
scroll to position [63, 0]
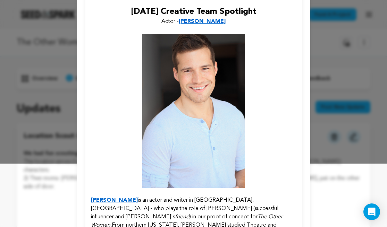
click at [212, 18] on p "Actor - JOHN MACHESKY" at bounding box center [193, 21] width 205 height 8
click at [212, 21] on strong "[PERSON_NAME]" at bounding box center [202, 22] width 47 height 6
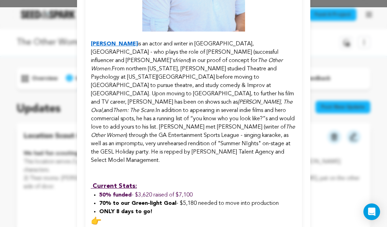
scroll to position [223, 0]
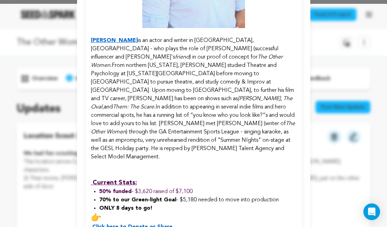
click at [255, 54] on em "The Other Women." at bounding box center [186, 61] width 191 height 14
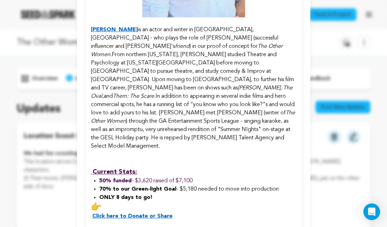
scroll to position [234, 0]
click at [109, 46] on em "The Other Women." at bounding box center [186, 50] width 191 height 14
click at [112, 52] on span "From northern [US_STATE], [PERSON_NAME] studied Theatre and Psychology at [US_S…" at bounding box center [192, 71] width 203 height 39
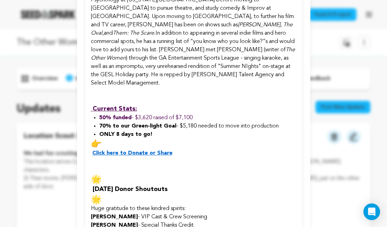
scroll to position [292, 0]
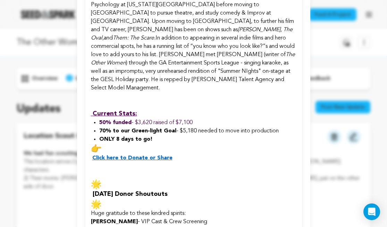
click at [216, 61] on span ") through the GA Entertainment Sports League - singing karaoke, as well as an i…" at bounding box center [190, 75] width 199 height 31
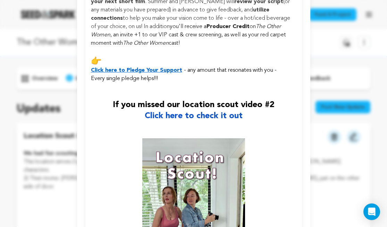
scroll to position [656, 0]
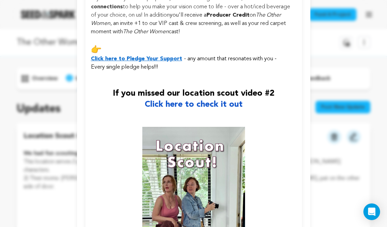
click at [174, 56] on strong "Click here to Pledge Your Support" at bounding box center [136, 59] width 91 height 6
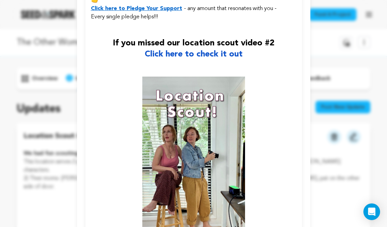
scroll to position [703, 0]
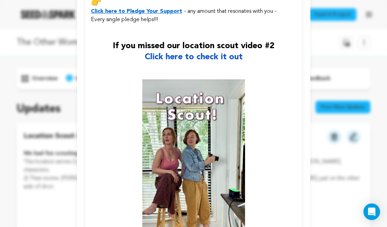
click at [190, 53] on strong "Click here to check it out" at bounding box center [194, 57] width 98 height 8
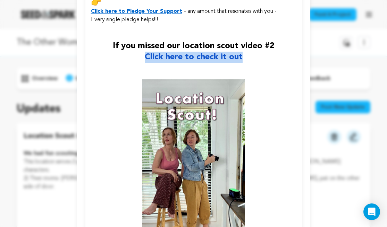
drag, startPoint x: 244, startPoint y: 23, endPoint x: 142, endPoint y: 25, distance: 102.0
click at [142, 52] on h2 "Click here to check it out" at bounding box center [193, 57] width 205 height 11
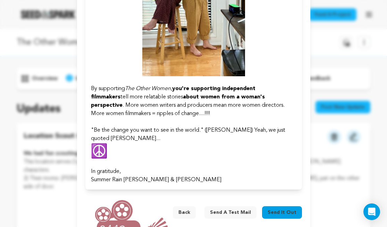
scroll to position [899, 0]
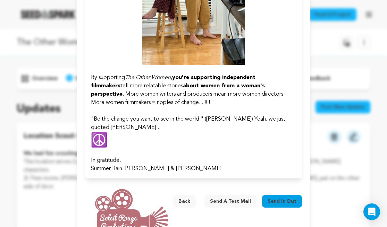
click at [190, 195] on button "Back" at bounding box center [184, 201] width 23 height 12
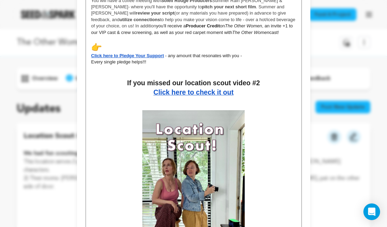
scroll to position [484, 0]
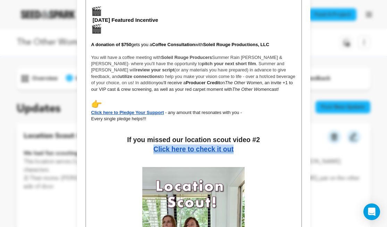
drag, startPoint x: 237, startPoint y: 135, endPoint x: 151, endPoint y: 136, distance: 86.0
click at [151, 145] on h2 "Click here to check it out" at bounding box center [193, 150] width 205 height 10
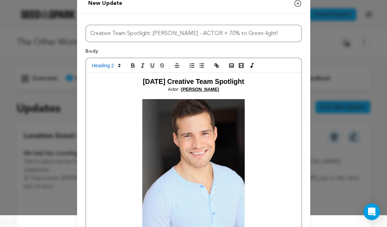
scroll to position [0, 0]
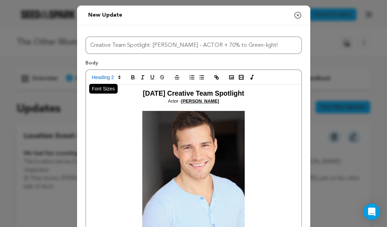
click at [114, 77] on span at bounding box center [106, 77] width 34 height 8
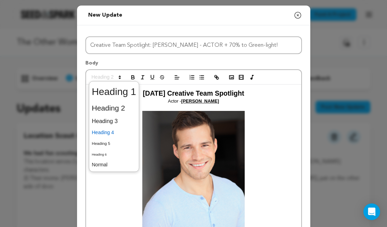
click at [111, 130] on span at bounding box center [114, 132] width 44 height 11
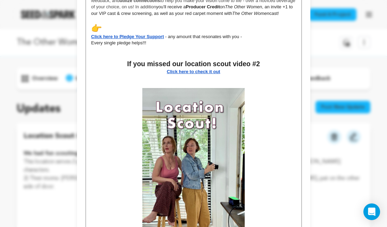
scroll to position [562, 0]
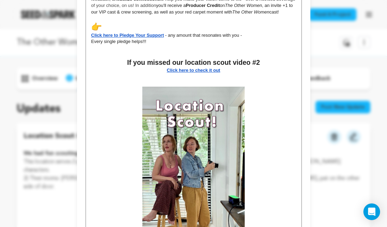
click at [258, 74] on p at bounding box center [193, 77] width 205 height 6
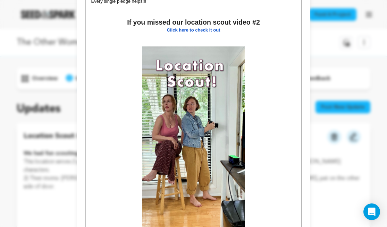
scroll to position [599, 0]
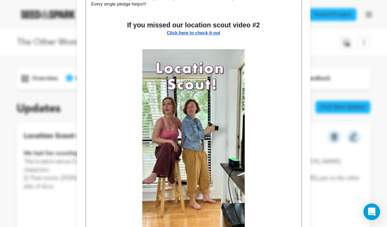
click at [195, 43] on p at bounding box center [193, 46] width 205 height 6
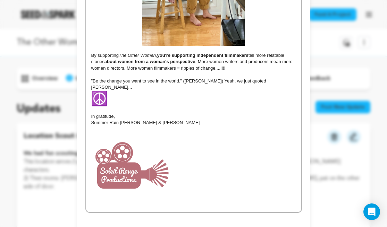
scroll to position [789, 0]
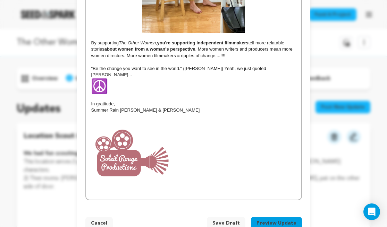
click at [276, 217] on button "Preview Update" at bounding box center [276, 223] width 51 height 12
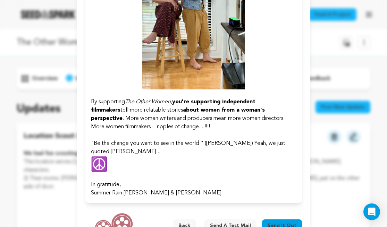
scroll to position [888, 0]
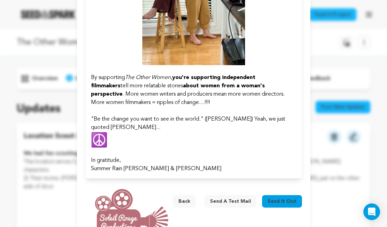
click at [286, 198] on span "Send it out" at bounding box center [281, 201] width 29 height 7
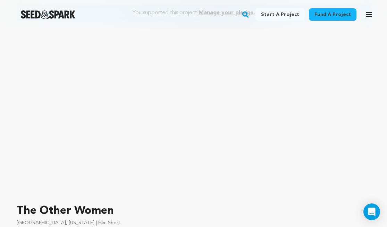
scroll to position [59, 0]
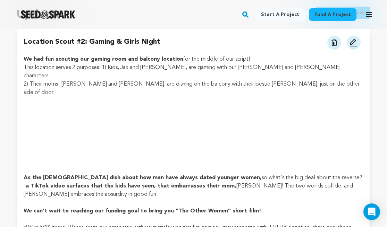
scroll to position [67, 0]
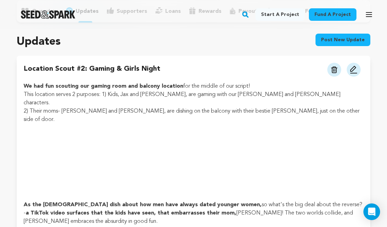
click at [331, 73] on button at bounding box center [334, 70] width 14 height 14
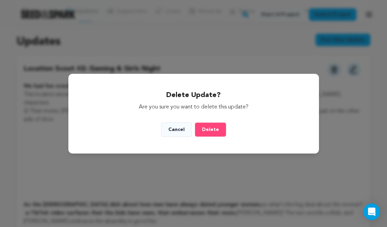
click at [217, 130] on span "Delete" at bounding box center [210, 129] width 17 height 5
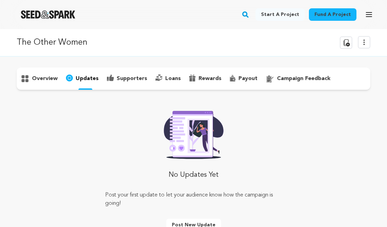
scroll to position [67, 0]
